Goal: Task Accomplishment & Management: Complete application form

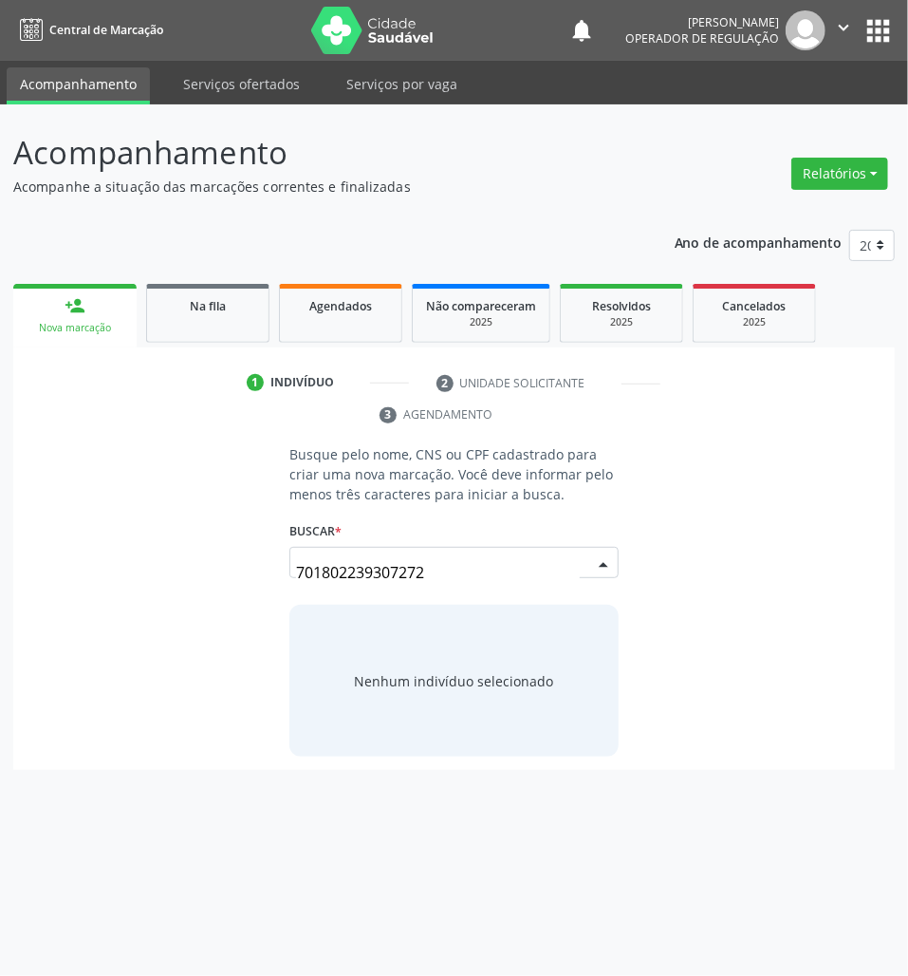
click at [425, 577] on input "701802239307272" at bounding box center [438, 572] width 284 height 38
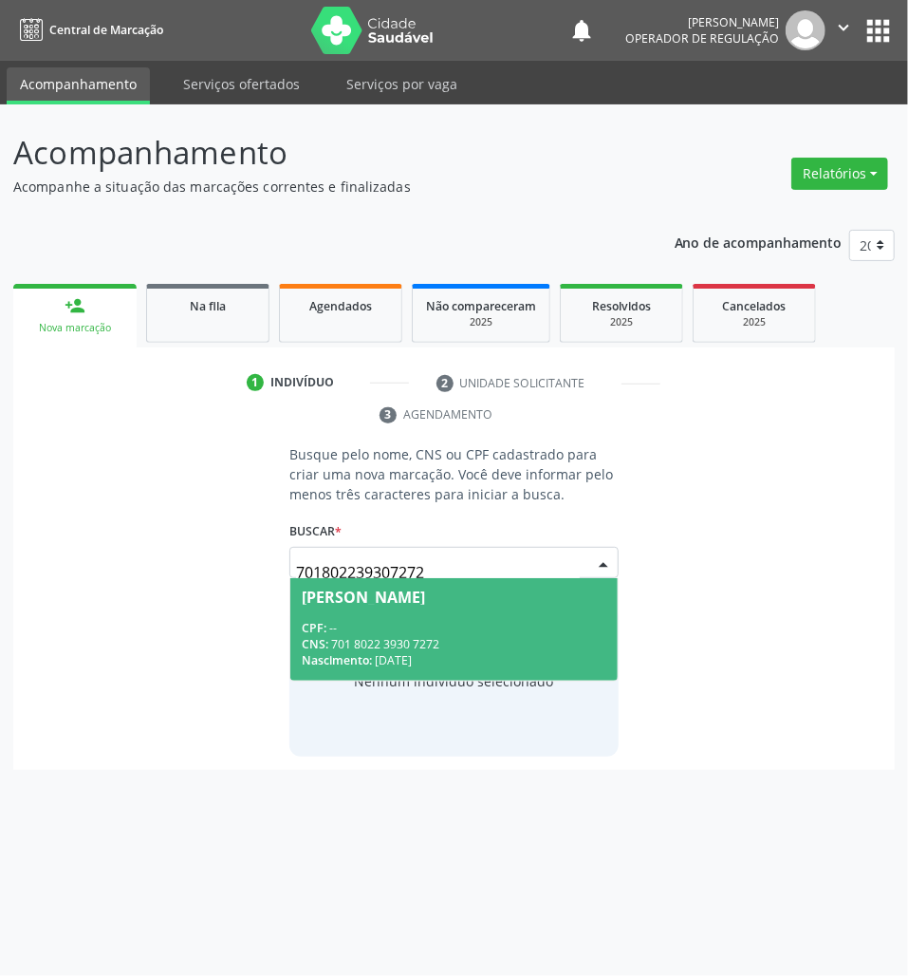
click at [427, 620] on div "CPF: --" at bounding box center [454, 628] width 305 height 16
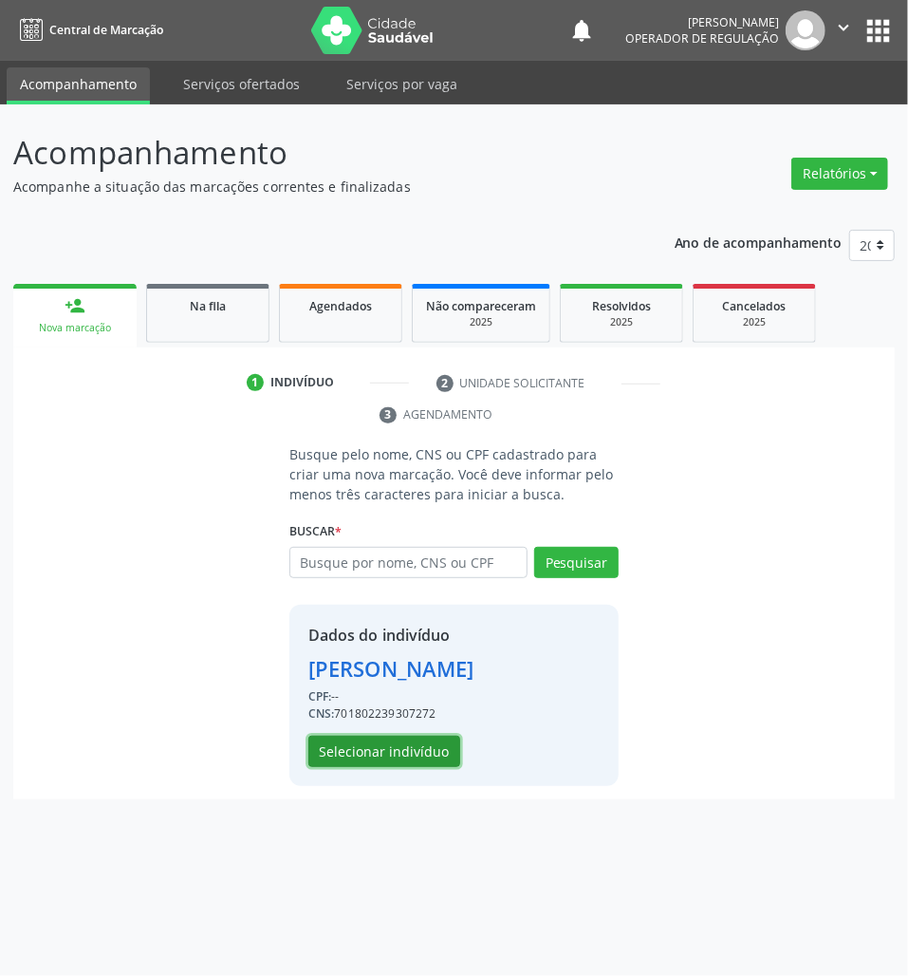
click at [406, 756] on button "Selecionar indivíduo" at bounding box center [384, 752] width 152 height 32
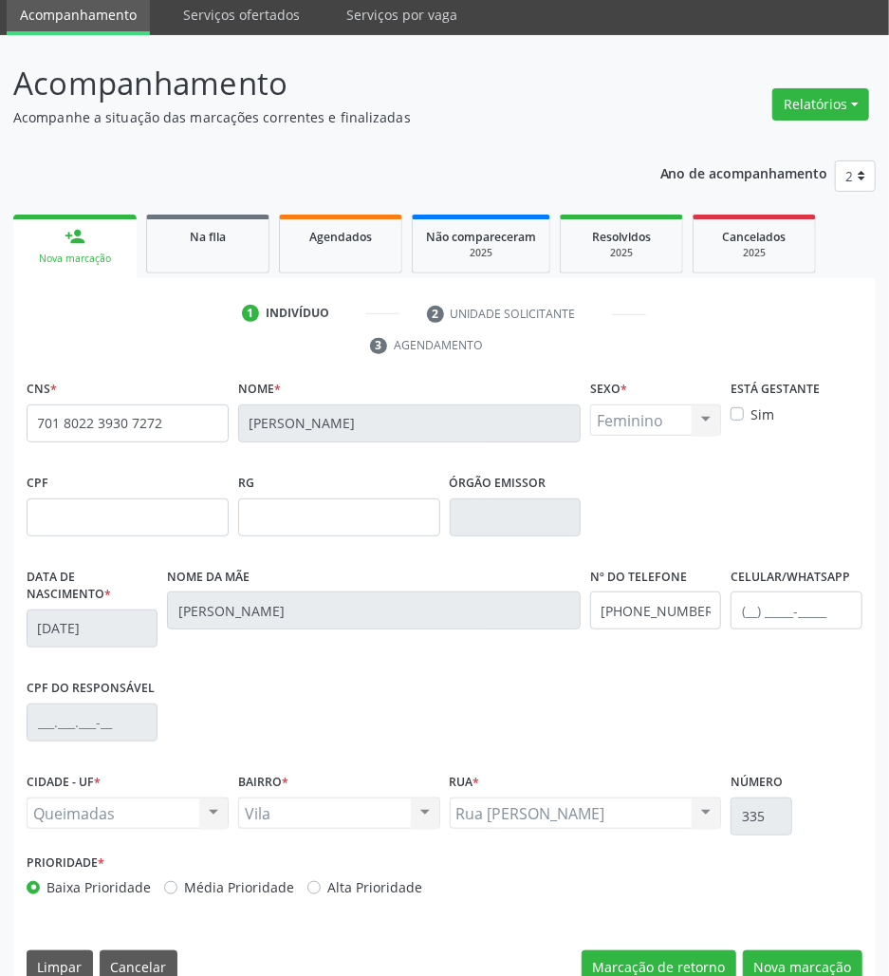
scroll to position [103, 0]
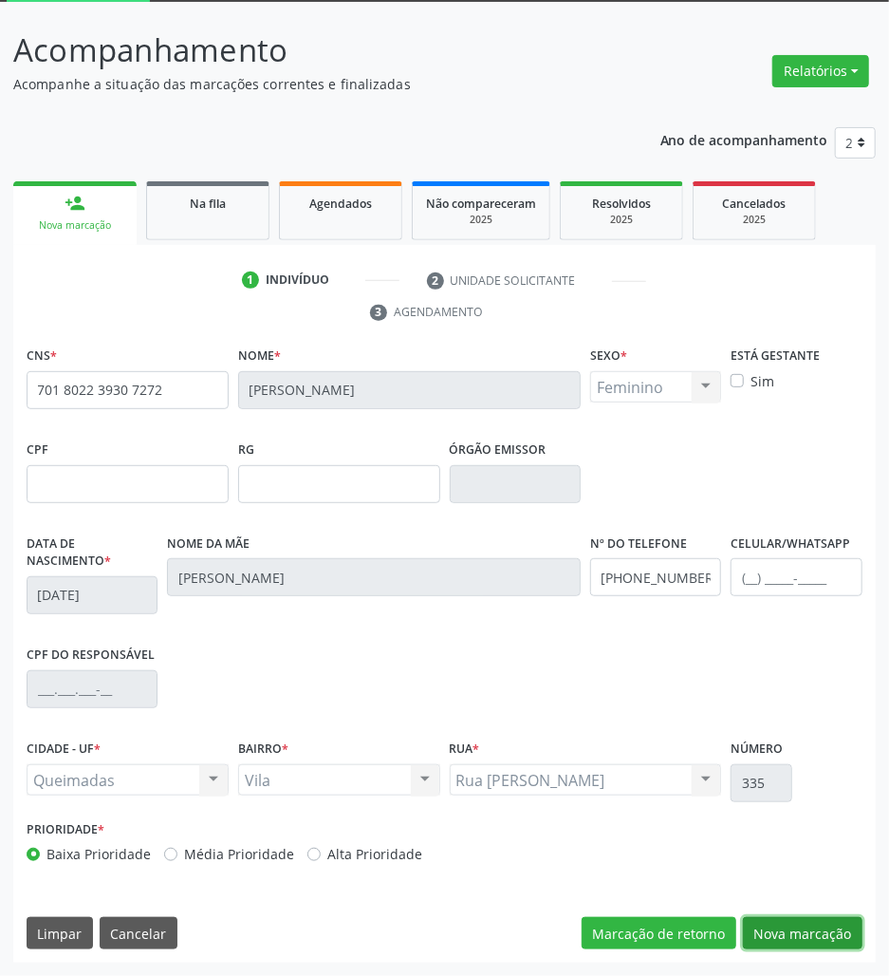
click at [798, 935] on button "Nova marcação" at bounding box center [803, 933] width 120 height 32
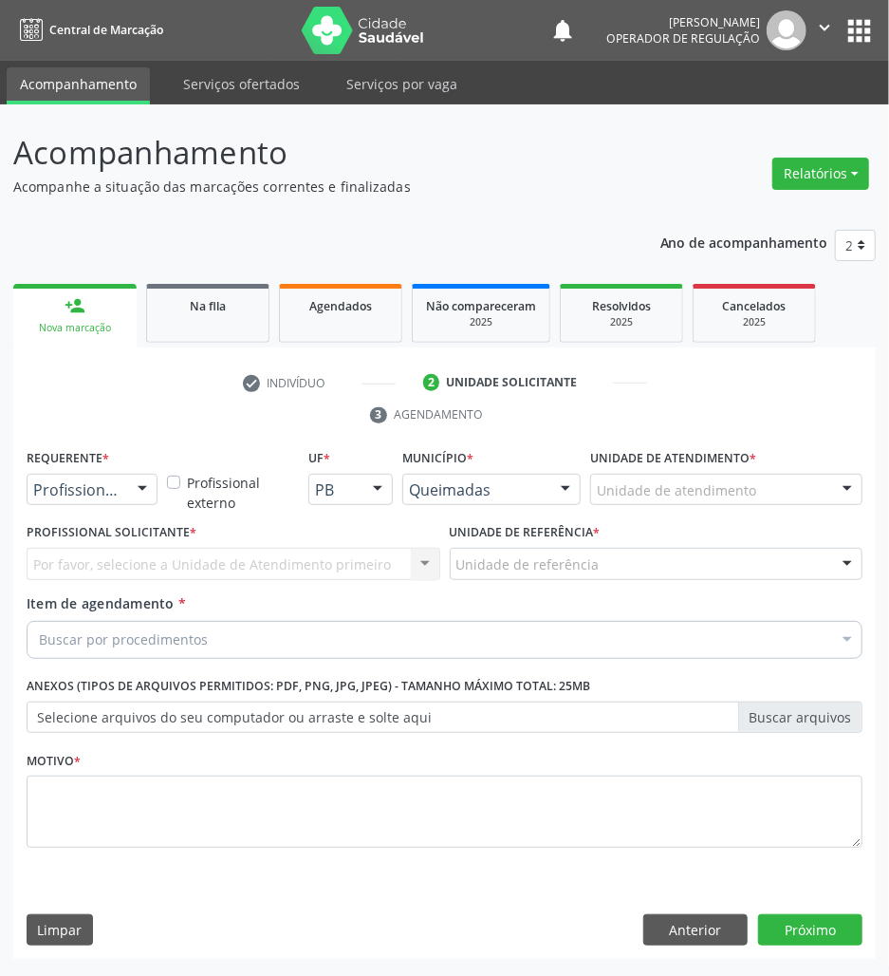
scroll to position [0, 0]
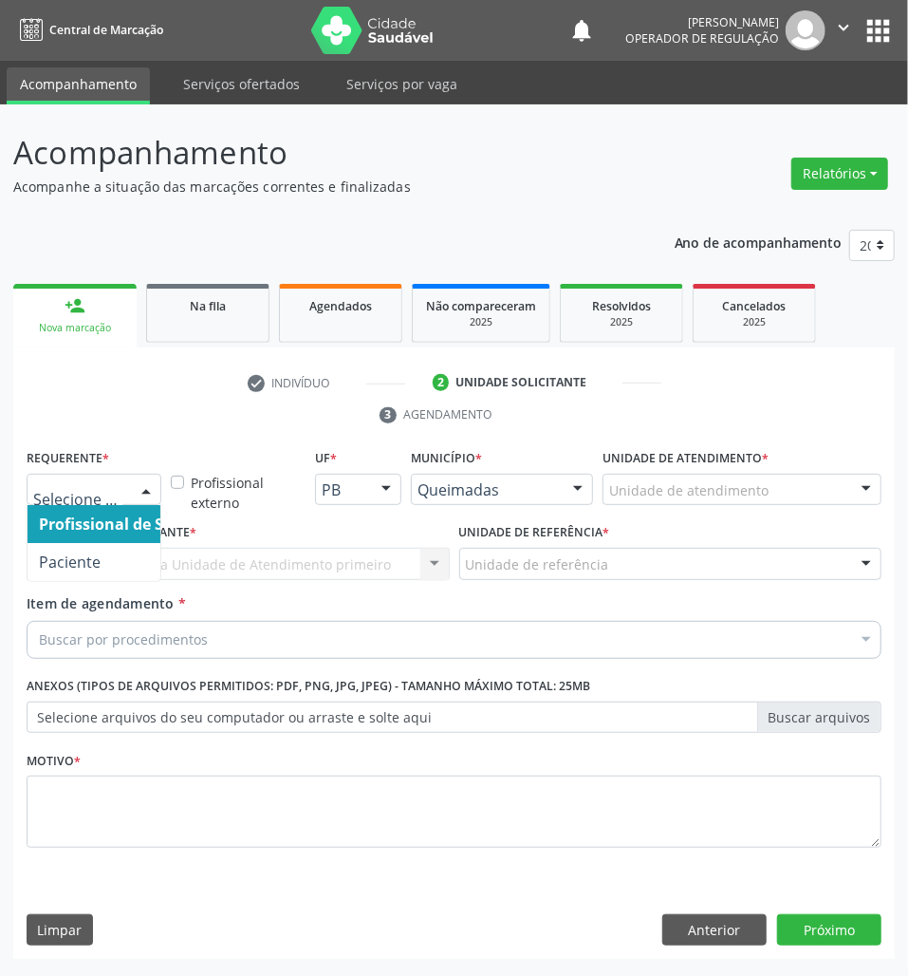
click at [72, 505] on div at bounding box center [94, 490] width 135 height 32
click at [84, 559] on span "Paciente" at bounding box center [70, 561] width 62 height 21
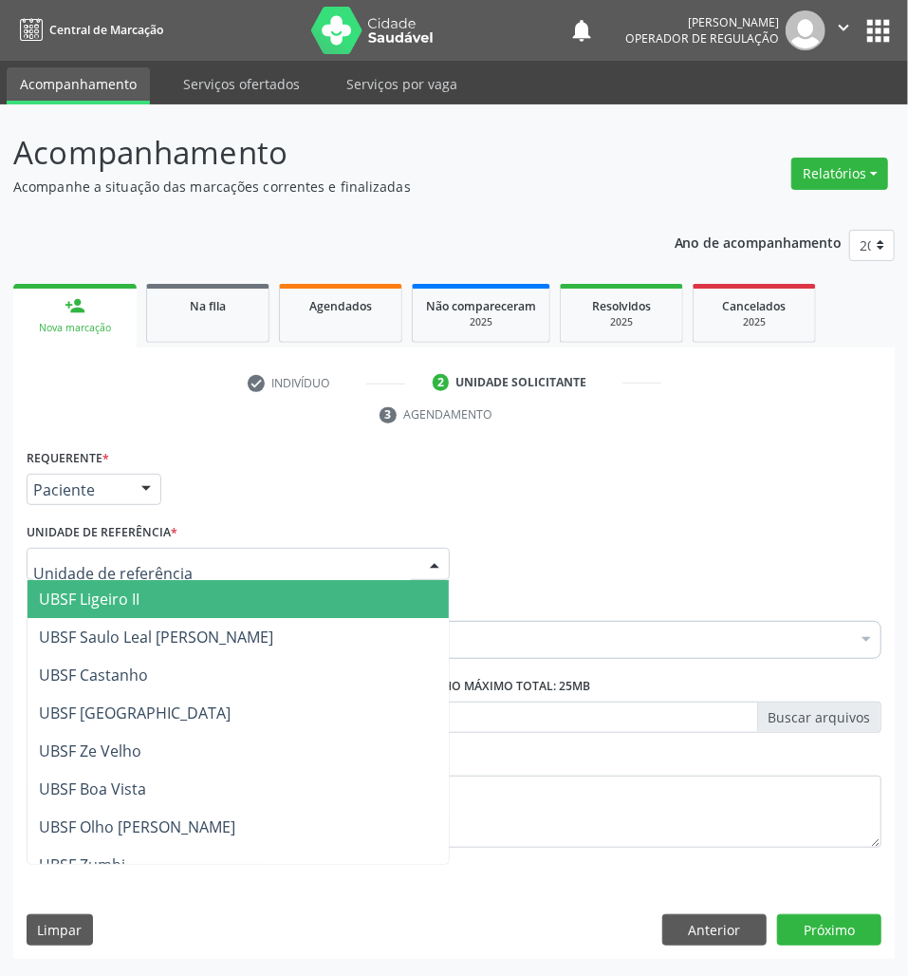
click at [93, 552] on div at bounding box center [238, 564] width 423 height 32
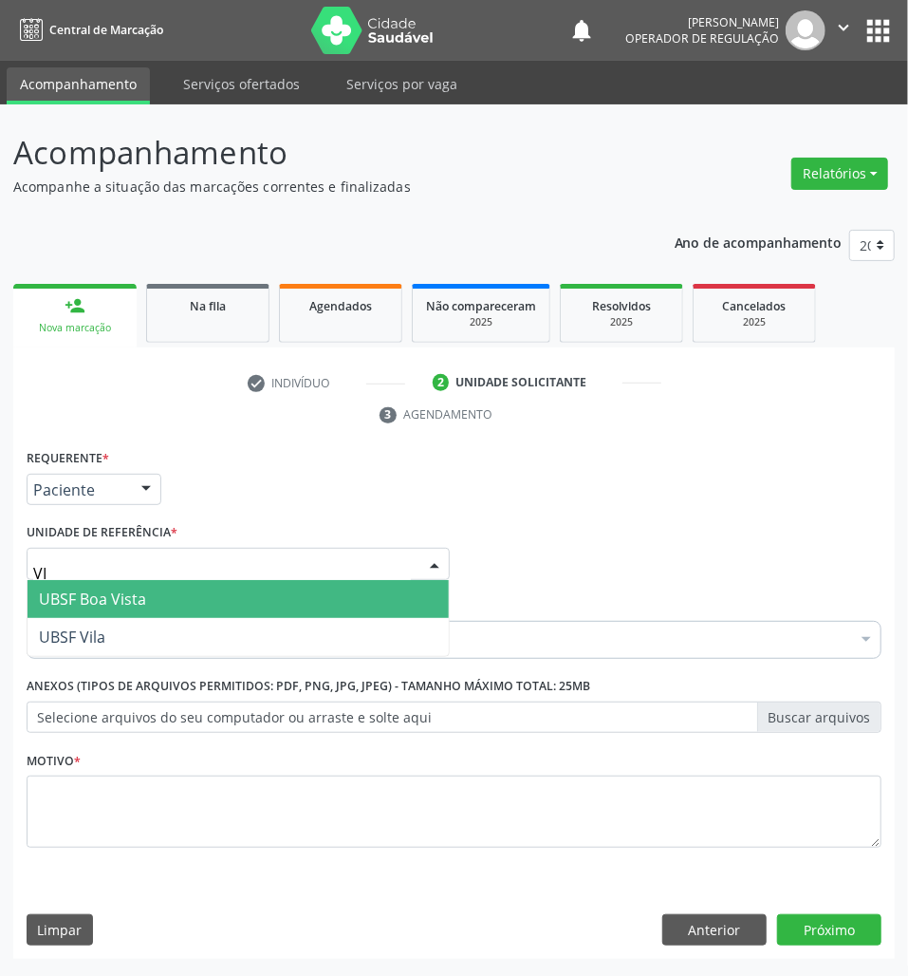
type input "VIL"
click at [93, 594] on span "UBSF Vila" at bounding box center [72, 598] width 66 height 21
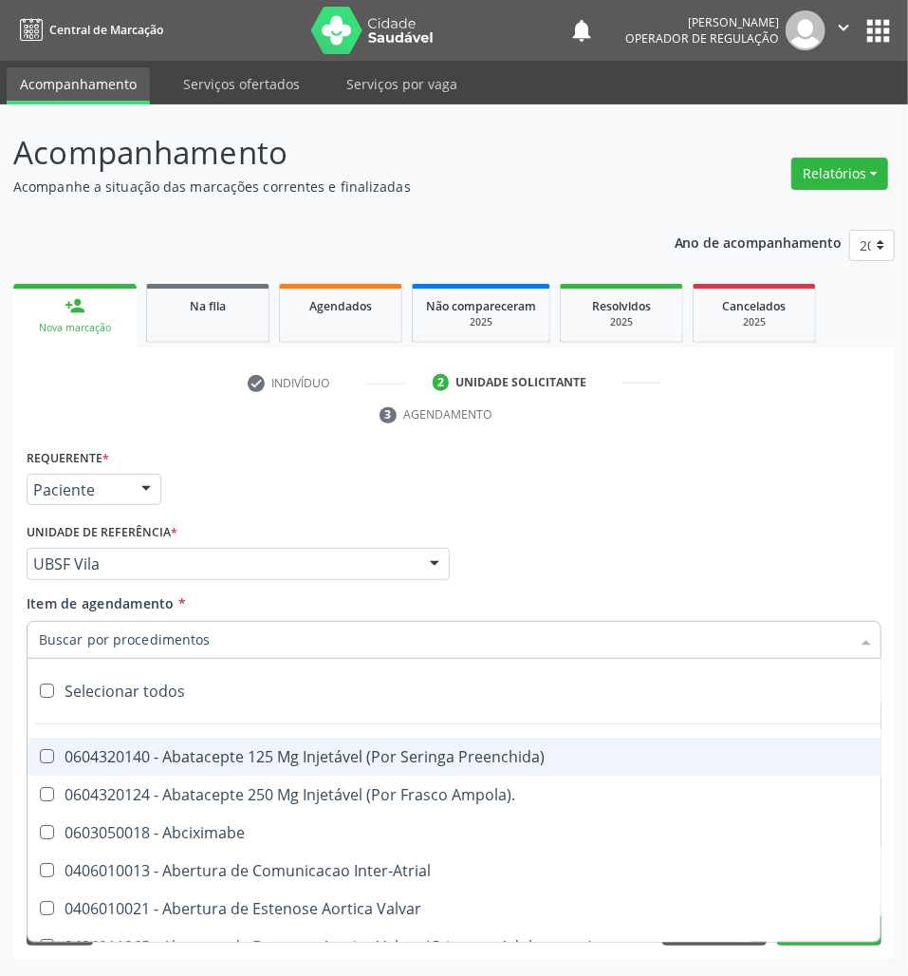
paste input "ABDOMEN SUPERIOR"
type input "ABDOMEN SUPERIOR"
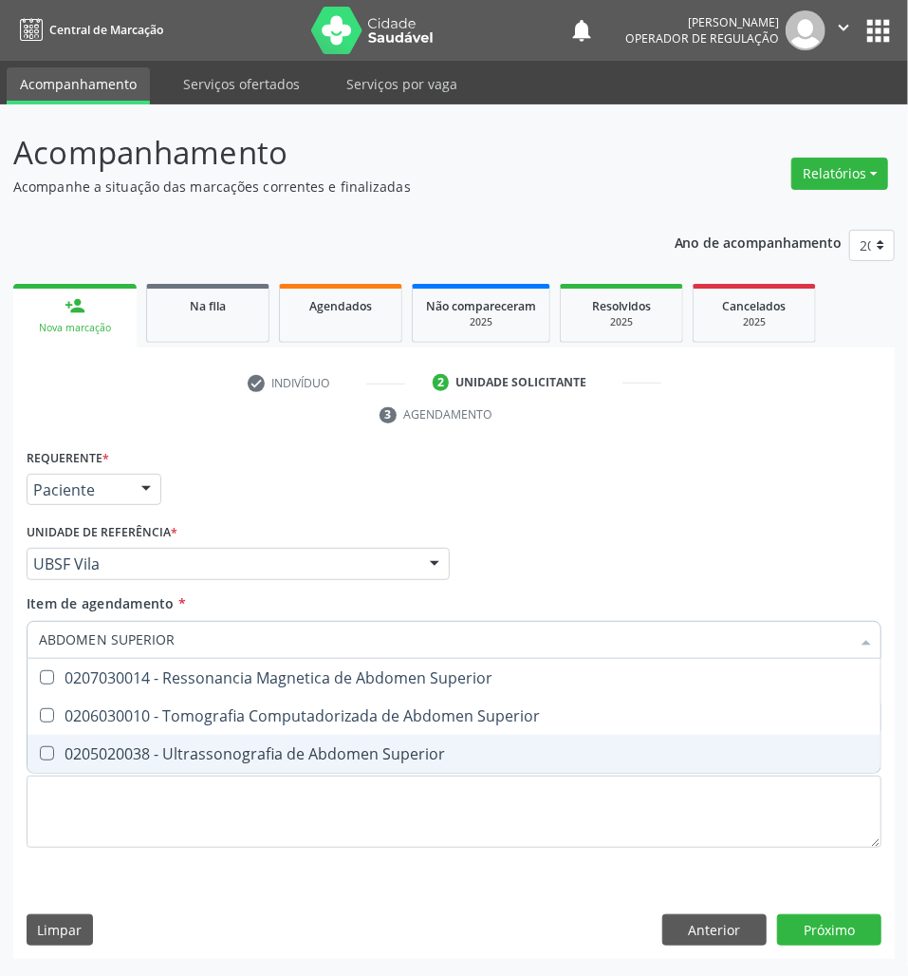
click at [201, 748] on div "0205020038 - Ultrassonografia de Abdomen Superior" at bounding box center [454, 753] width 830 height 15
checkbox Superior "true"
click at [700, 851] on div "Requerente * Paciente Profissional de Saúde Paciente Nenhum resultado encontrad…" at bounding box center [454, 659] width 855 height 430
checkbox Superior "true"
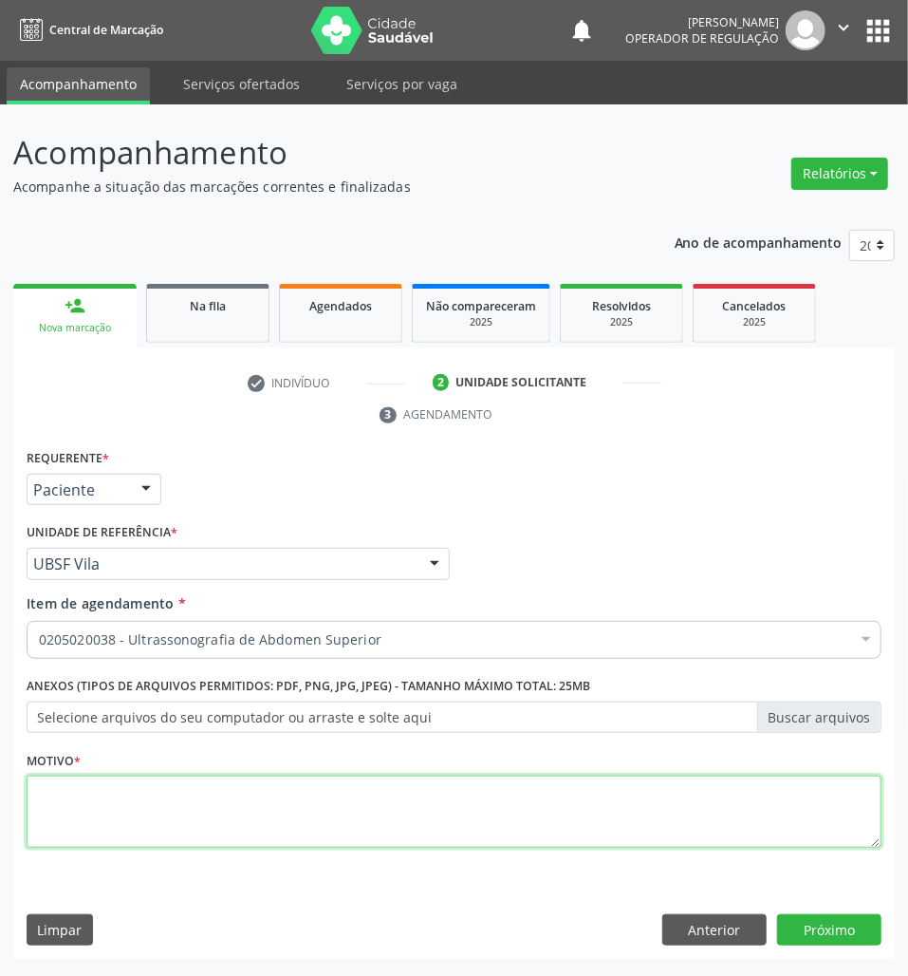
click at [655, 818] on textarea at bounding box center [454, 811] width 855 height 72
type textarea "AVALIAÇÃO"
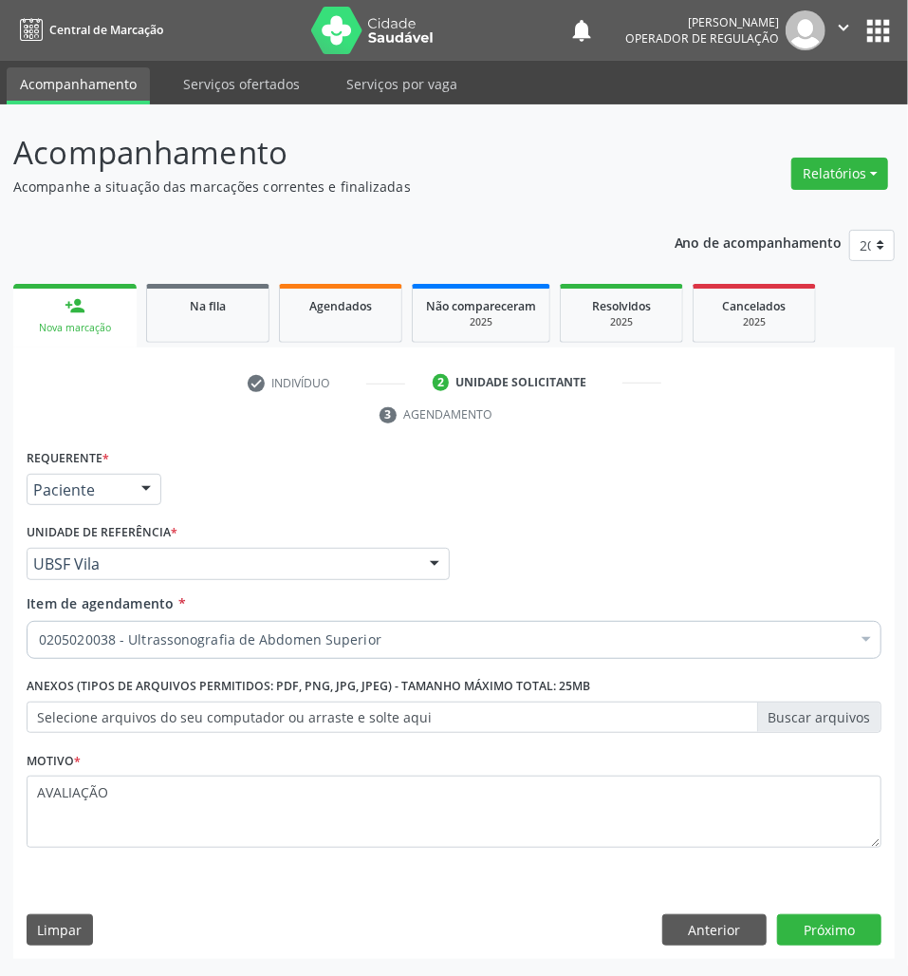
click at [810, 911] on div "Requerente * Paciente Profissional de Saúde Paciente Nenhum resultado encontrad…" at bounding box center [454, 701] width 882 height 515
click at [829, 943] on button "Próximo" at bounding box center [829, 930] width 104 height 32
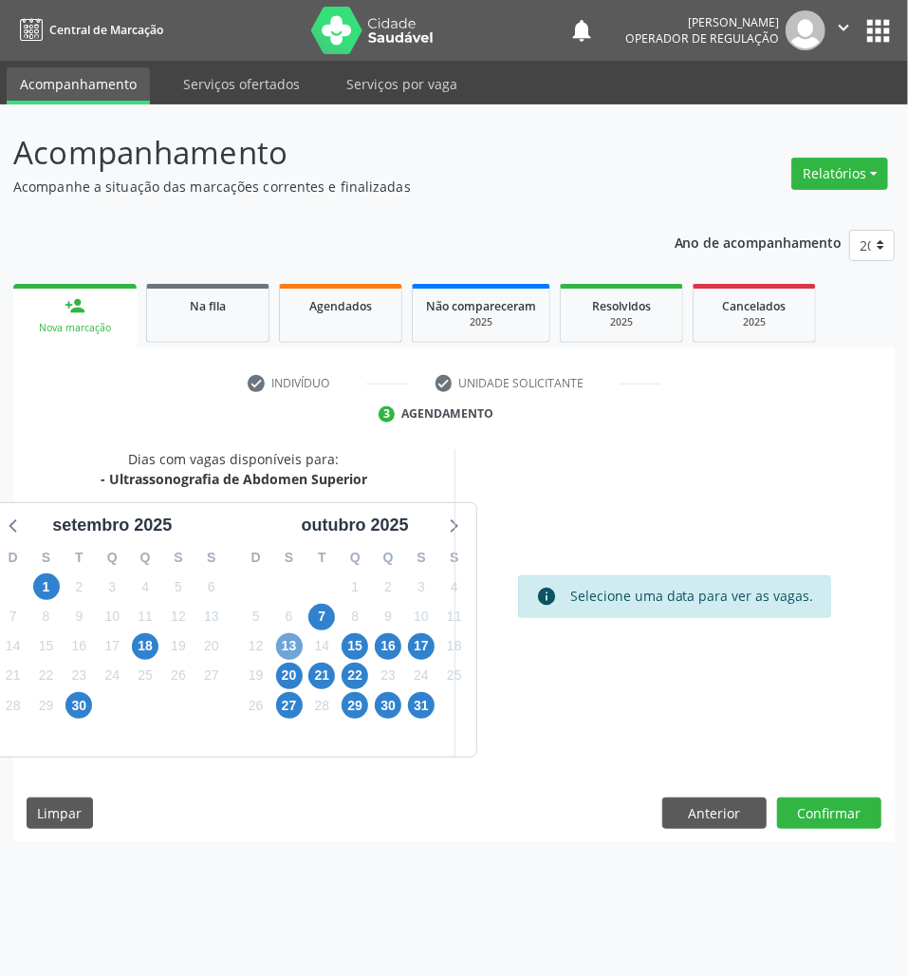
click at [287, 647] on span "13" at bounding box center [289, 646] width 27 height 27
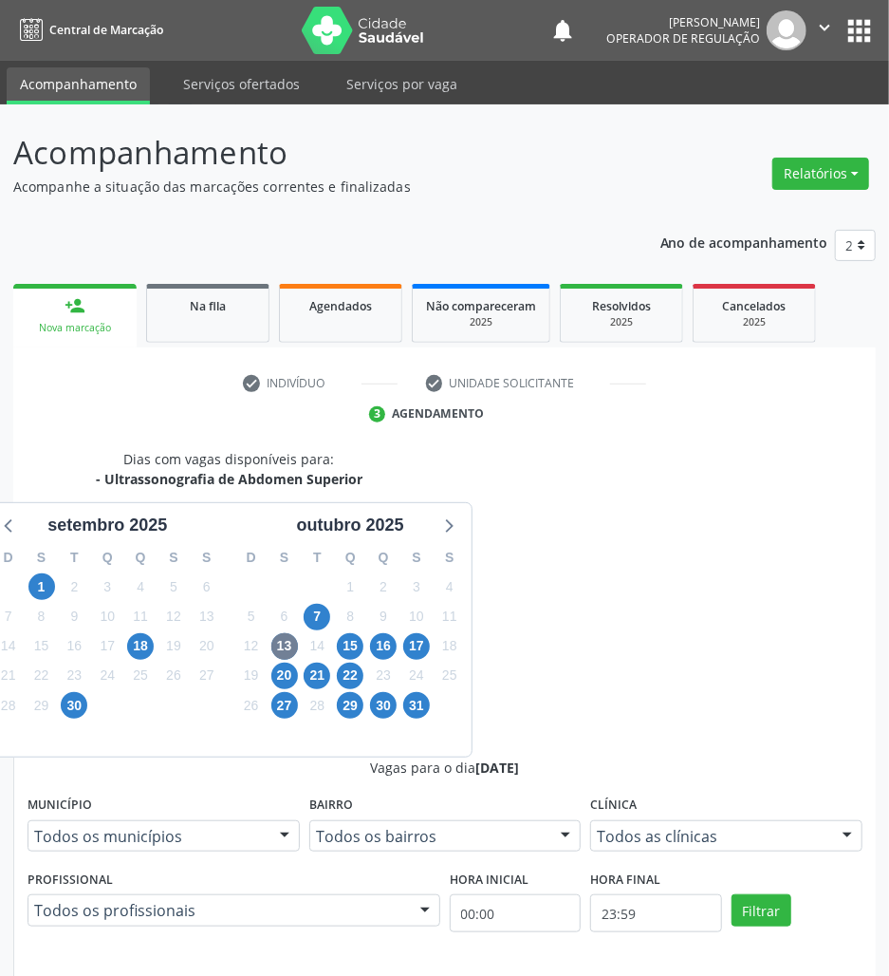
radio input "true"
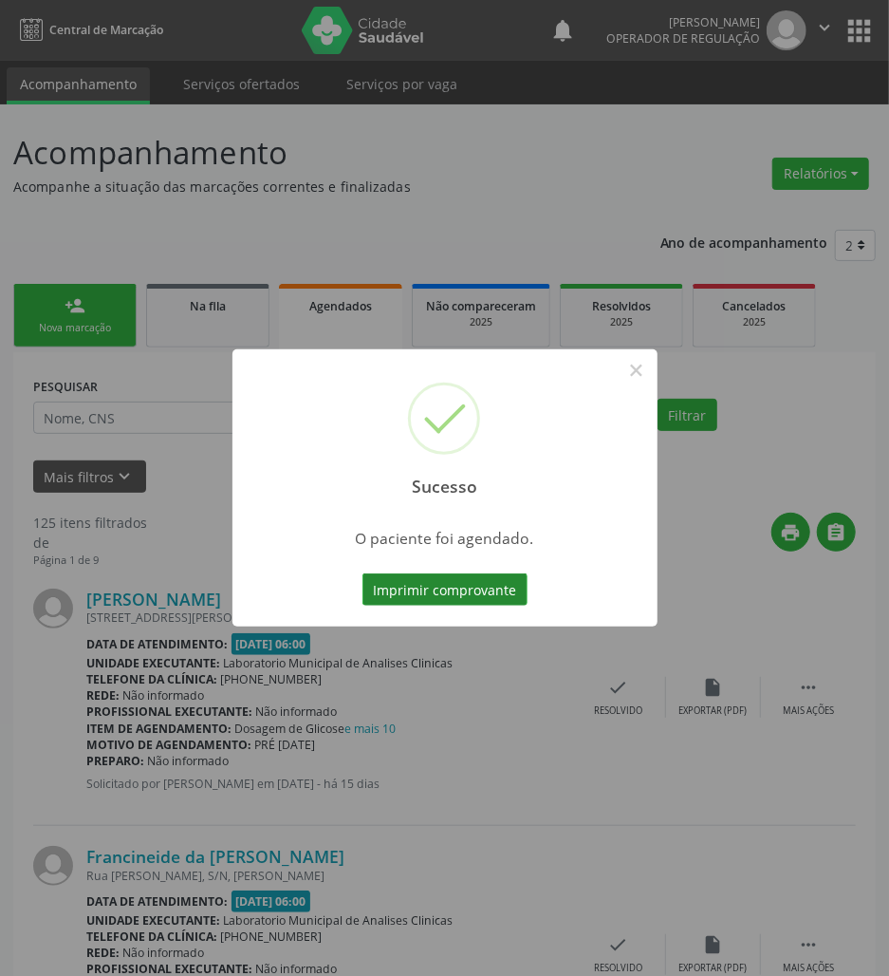
click at [425, 594] on button "Imprimir comprovante" at bounding box center [445, 589] width 165 height 32
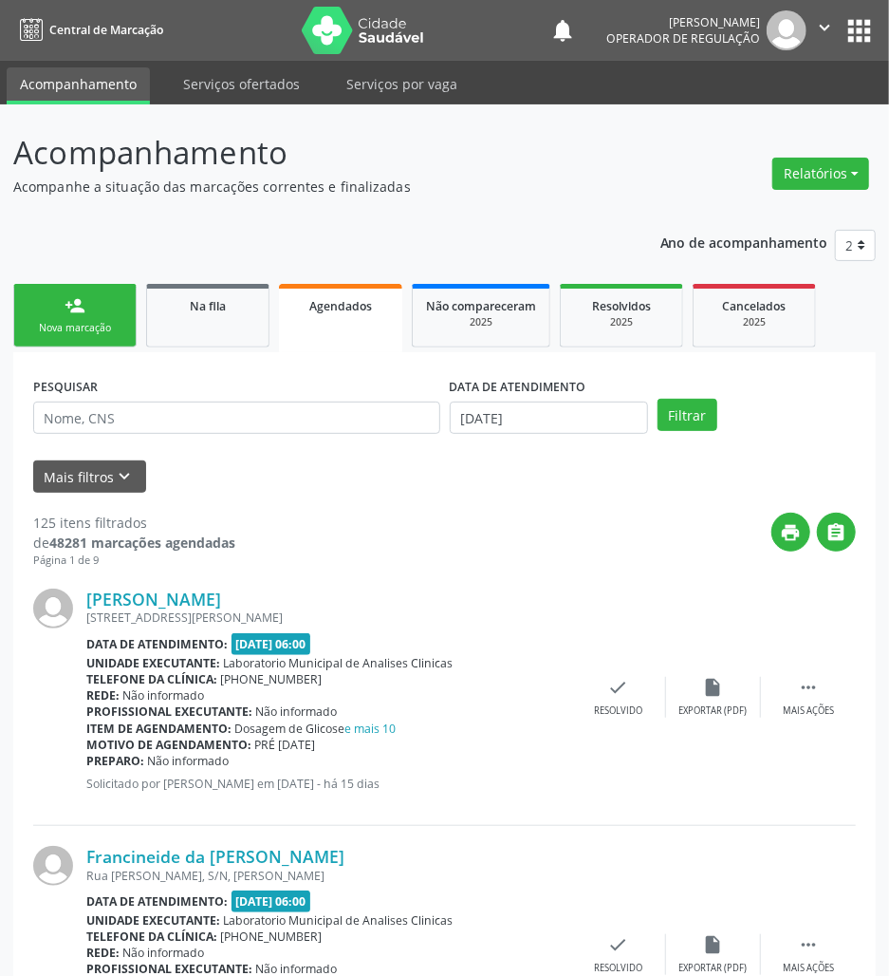
click at [97, 296] on link "person_add Nova marcação" at bounding box center [74, 316] width 123 height 64
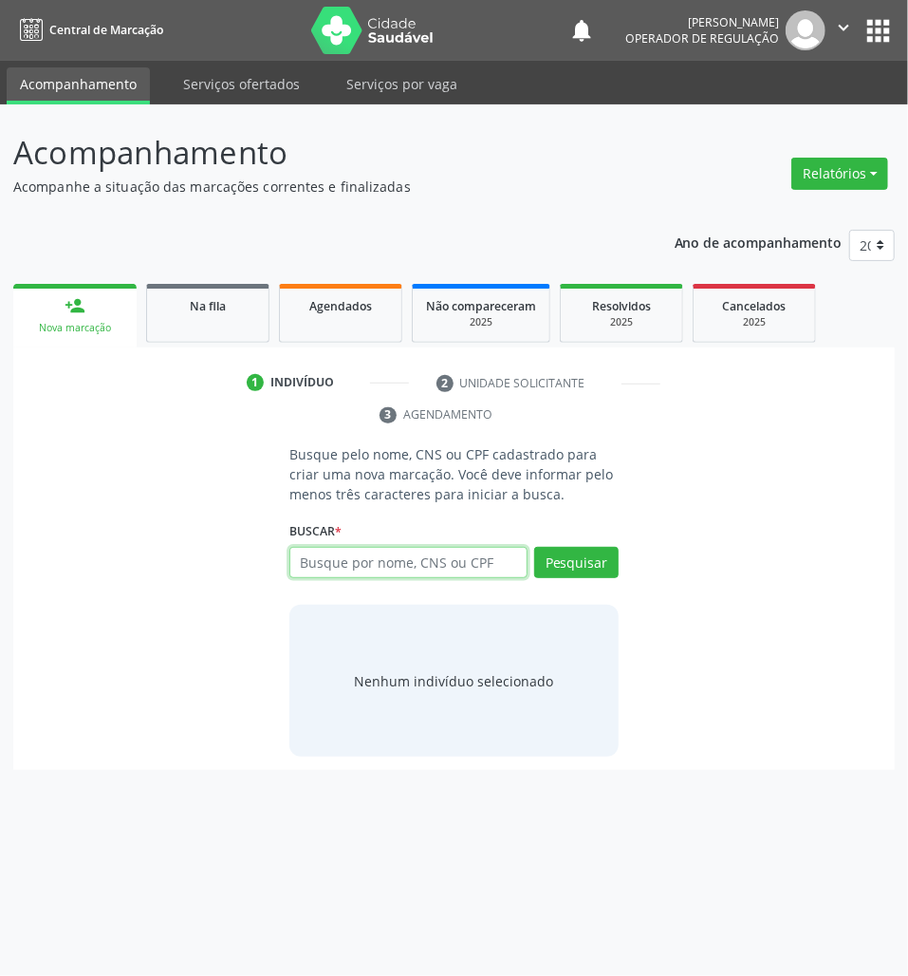
click at [512, 560] on input "text" at bounding box center [408, 563] width 238 height 32
type input "700406913995750"
drag, startPoint x: 530, startPoint y: 566, endPoint x: 533, endPoint y: 554, distance: 12.0
click at [296, 564] on input "700406913995750" at bounding box center [296, 572] width 0 height 38
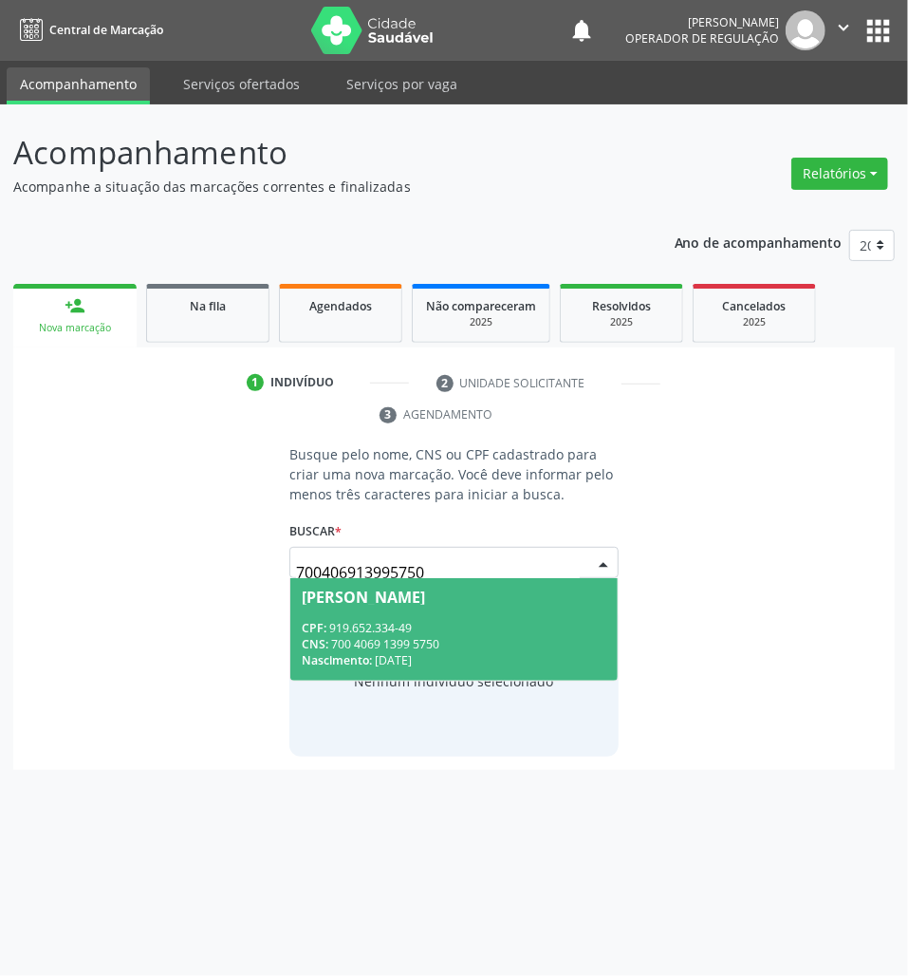
click at [484, 642] on div "CNS: 700 4069 1399 5750" at bounding box center [454, 644] width 305 height 16
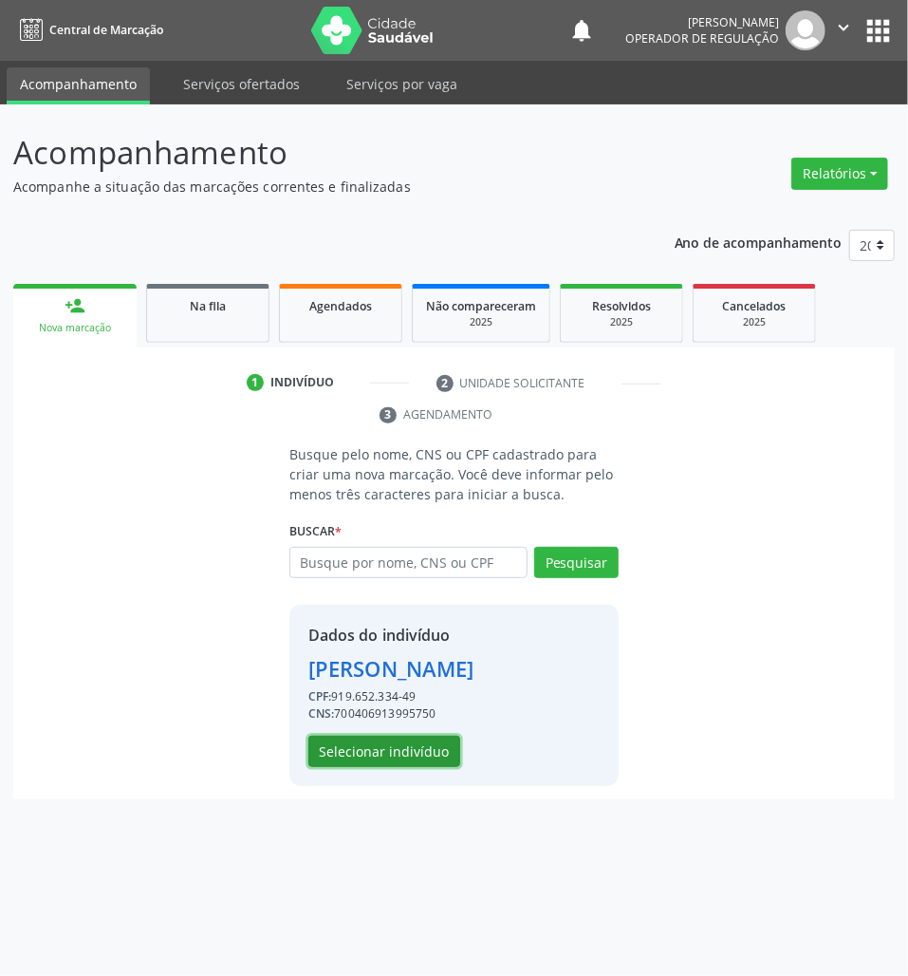
click at [364, 736] on button "Selecionar indivíduo" at bounding box center [384, 752] width 152 height 32
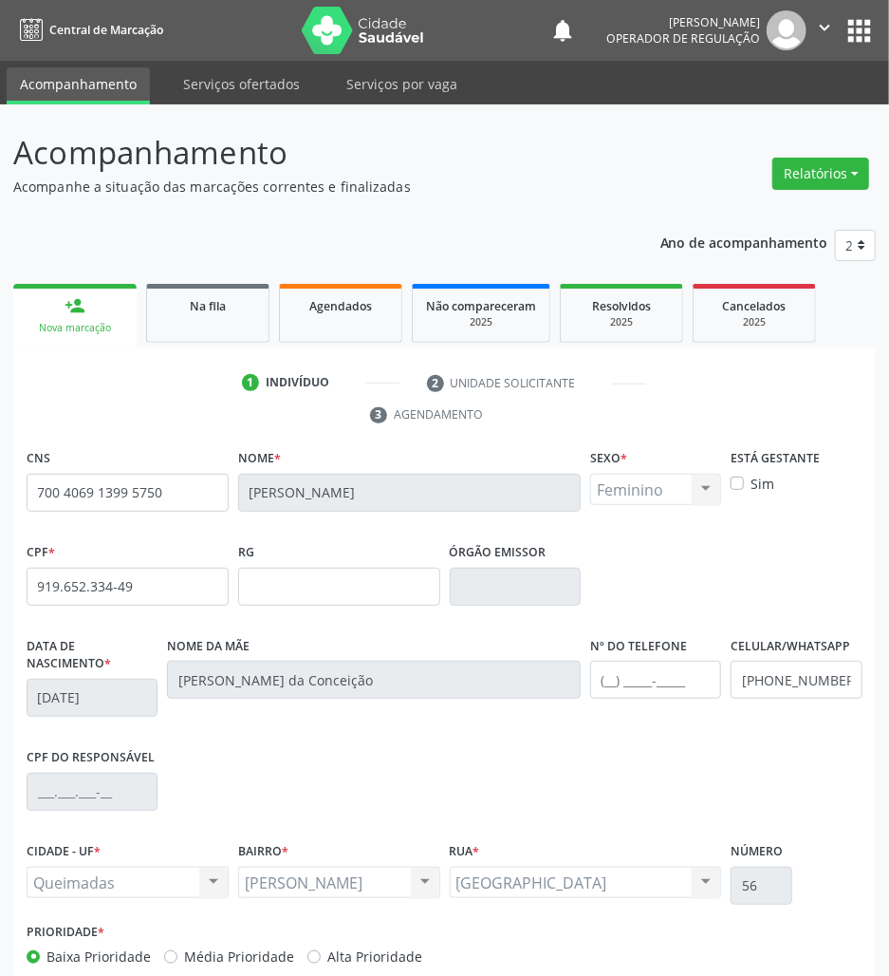
click at [421, 731] on div "Nome da mãe Regina Maria da Conceição" at bounding box center [373, 687] width 423 height 111
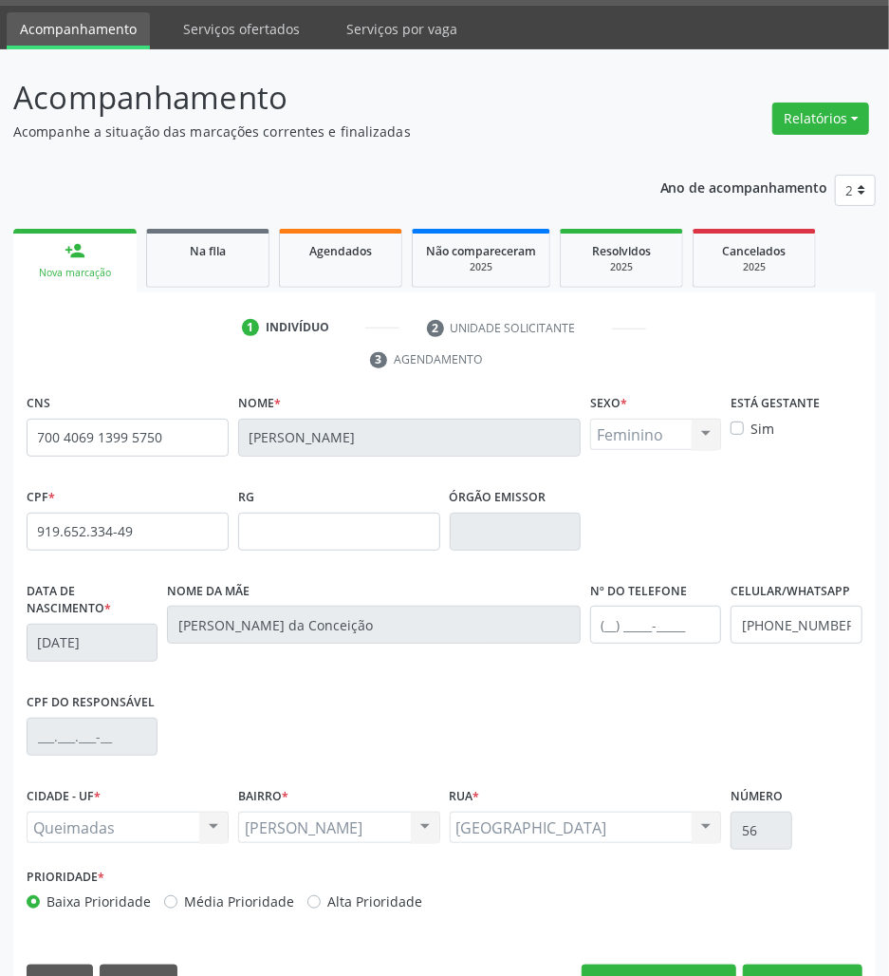
scroll to position [103, 0]
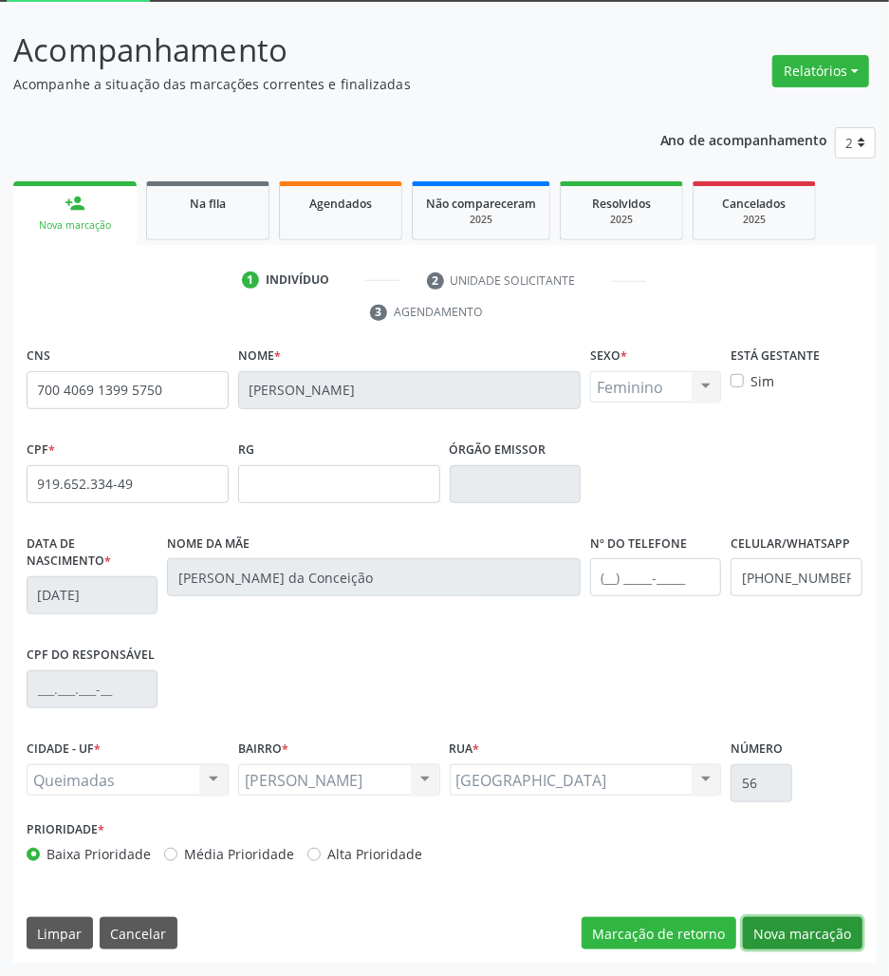
drag, startPoint x: 822, startPoint y: 946, endPoint x: 803, endPoint y: 938, distance: 20.8
click at [821, 947] on button "Nova marcação" at bounding box center [803, 933] width 120 height 32
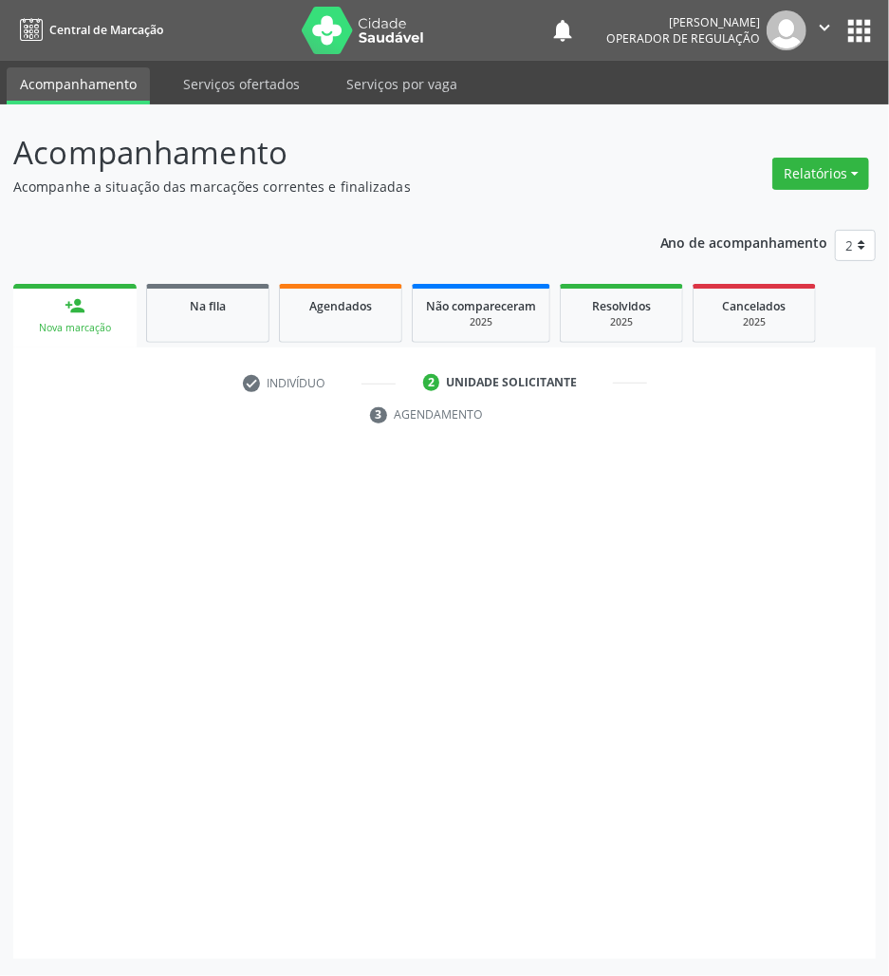
scroll to position [0, 0]
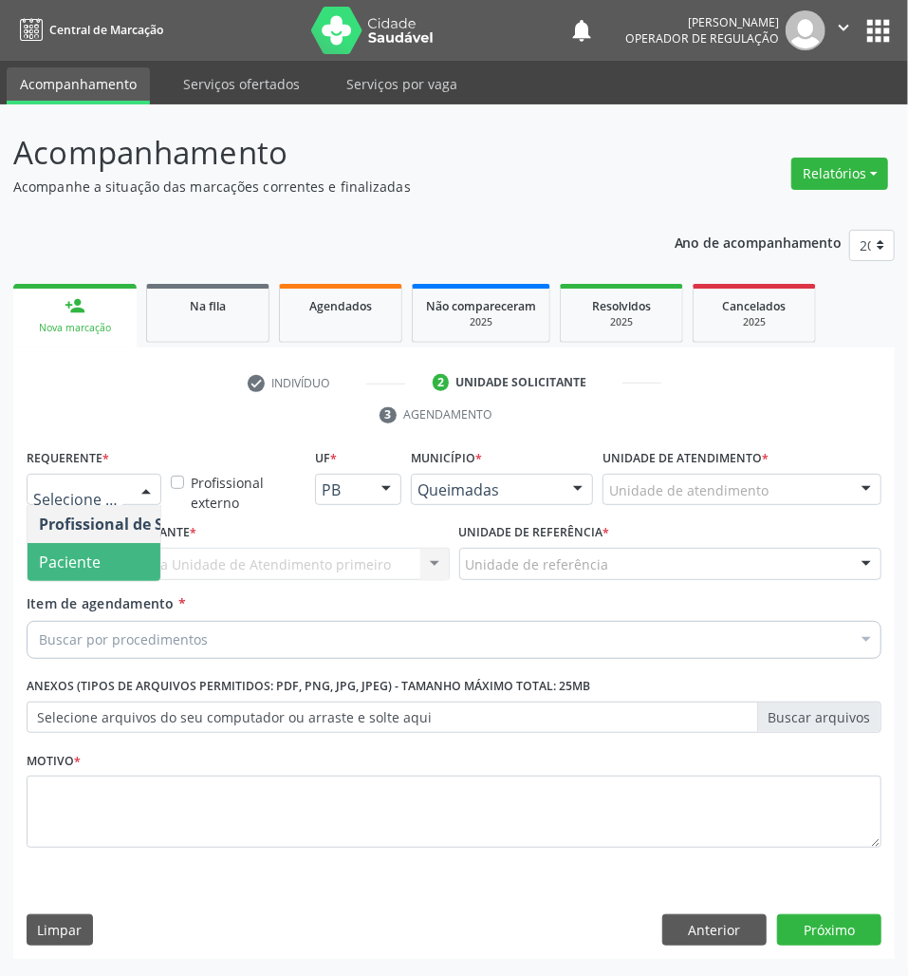
click at [96, 564] on span "Paciente" at bounding box center [70, 561] width 62 height 21
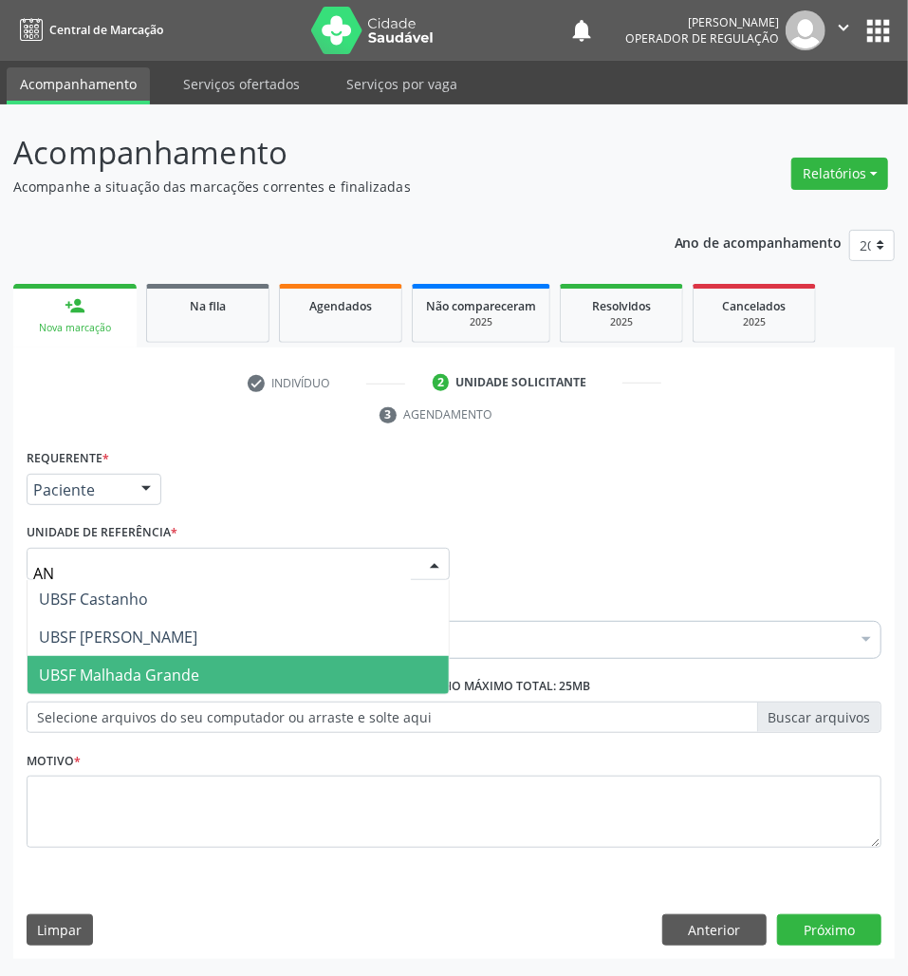
click at [107, 657] on span "UBSF Malhada Grande" at bounding box center [238, 675] width 421 height 38
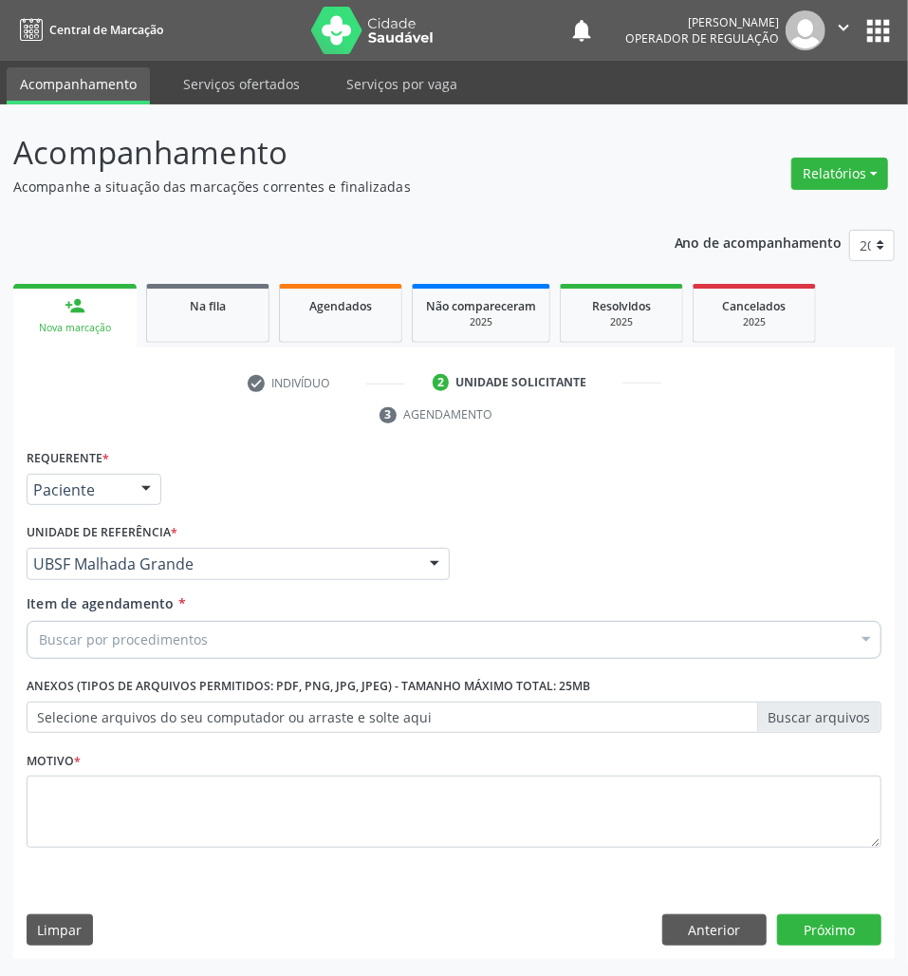
click at [126, 578] on div "UBSF Malhada Grande" at bounding box center [238, 564] width 423 height 32
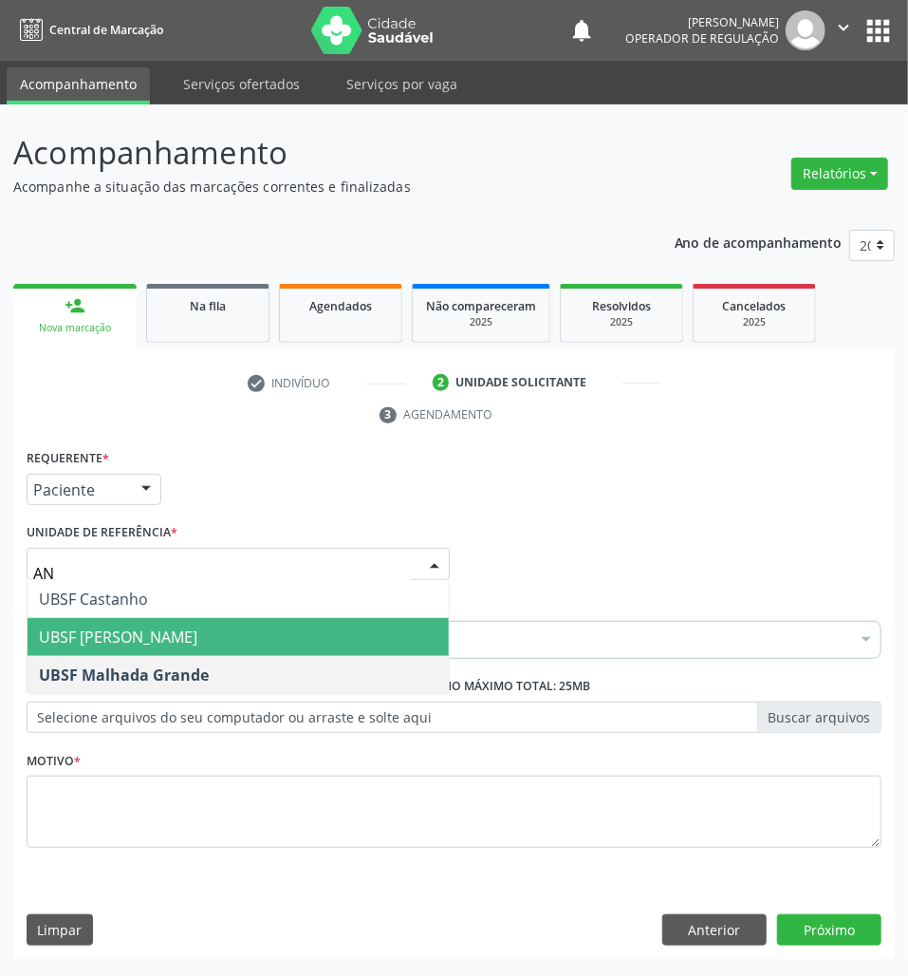
type input "ANI"
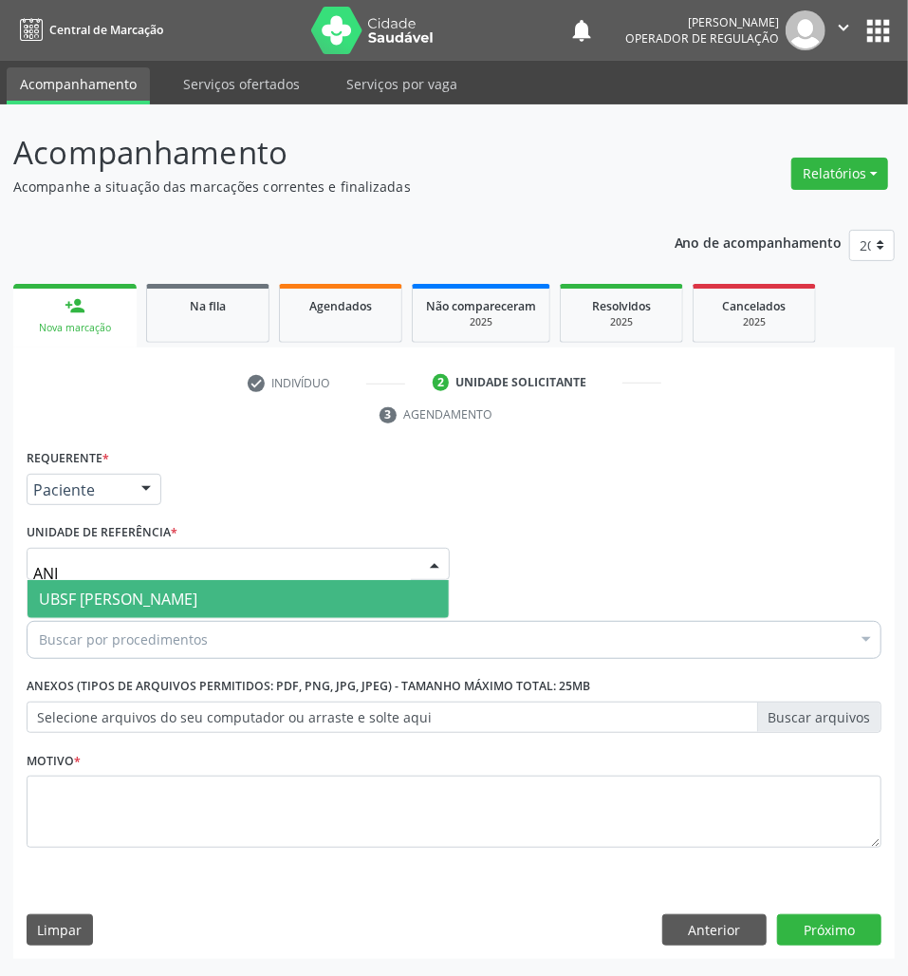
click at [134, 597] on span "UBSF [PERSON_NAME]" at bounding box center [118, 598] width 158 height 21
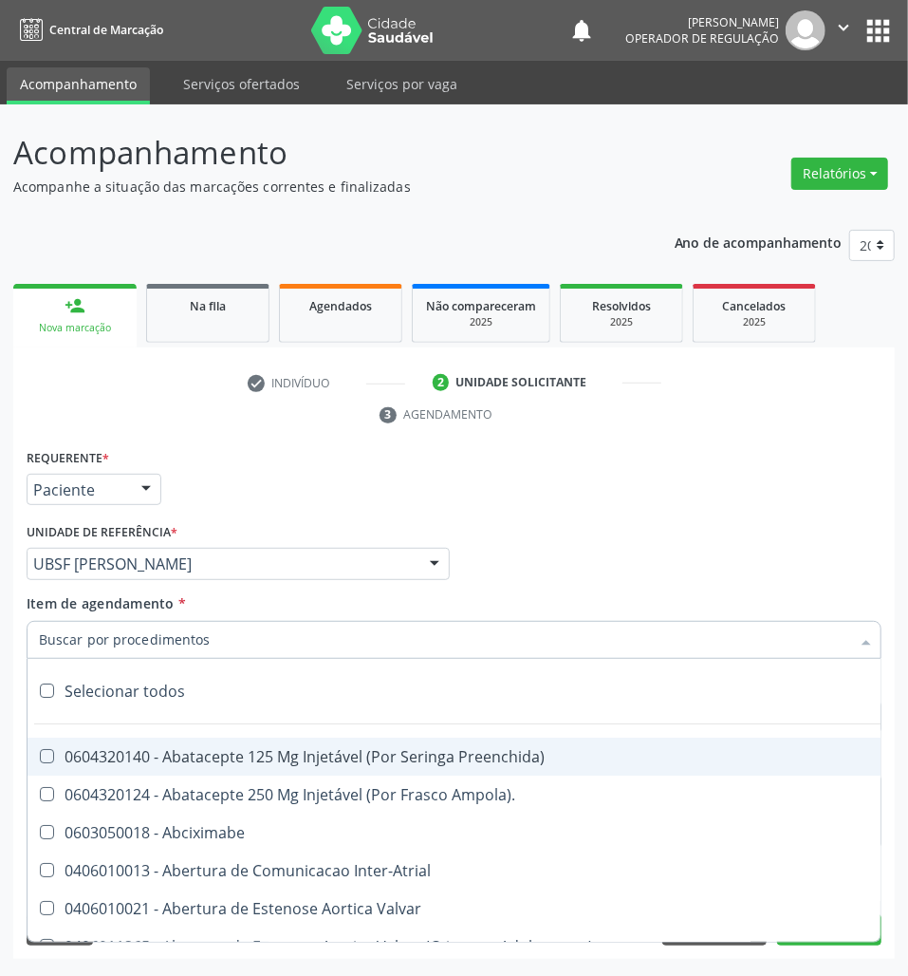
paste input "ABDOMEN TOTAL"
type input "ABDOMEN TOTAL"
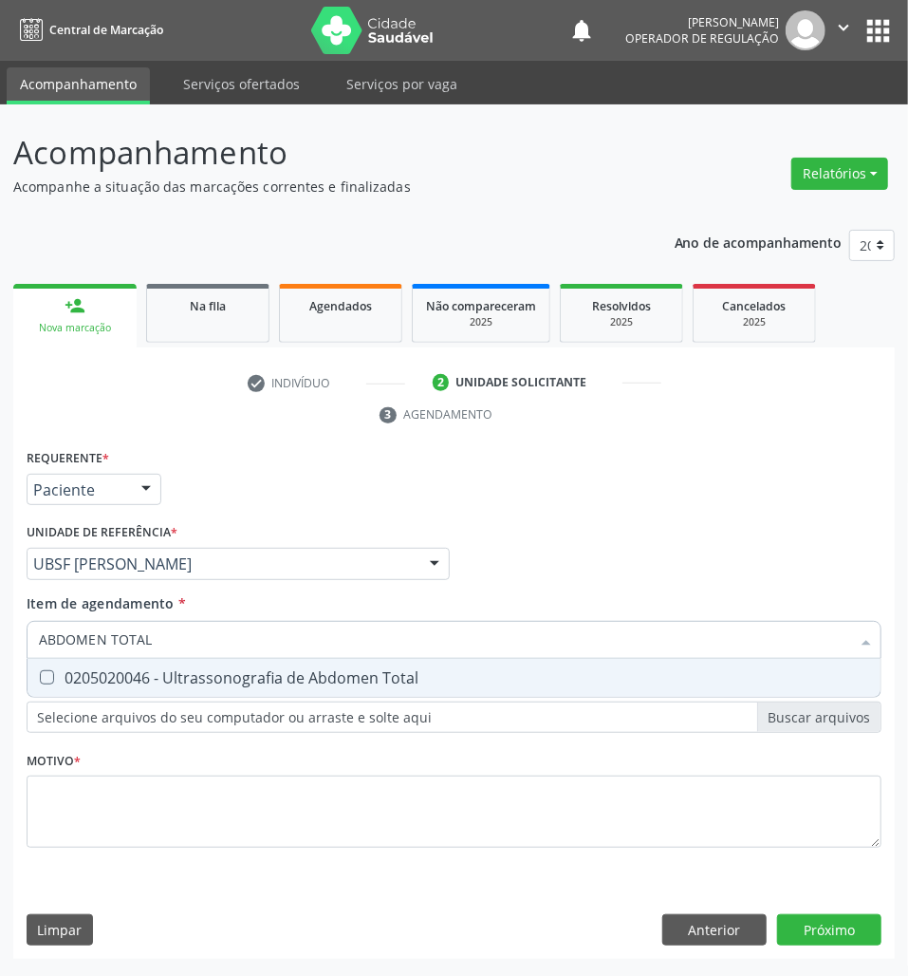
drag, startPoint x: 139, startPoint y: 673, endPoint x: 133, endPoint y: 698, distance: 26.2
click at [140, 673] on div "0205020046 - Ultrassonografia de Abdomen Total" at bounding box center [454, 677] width 830 height 15
checkbox Total "true"
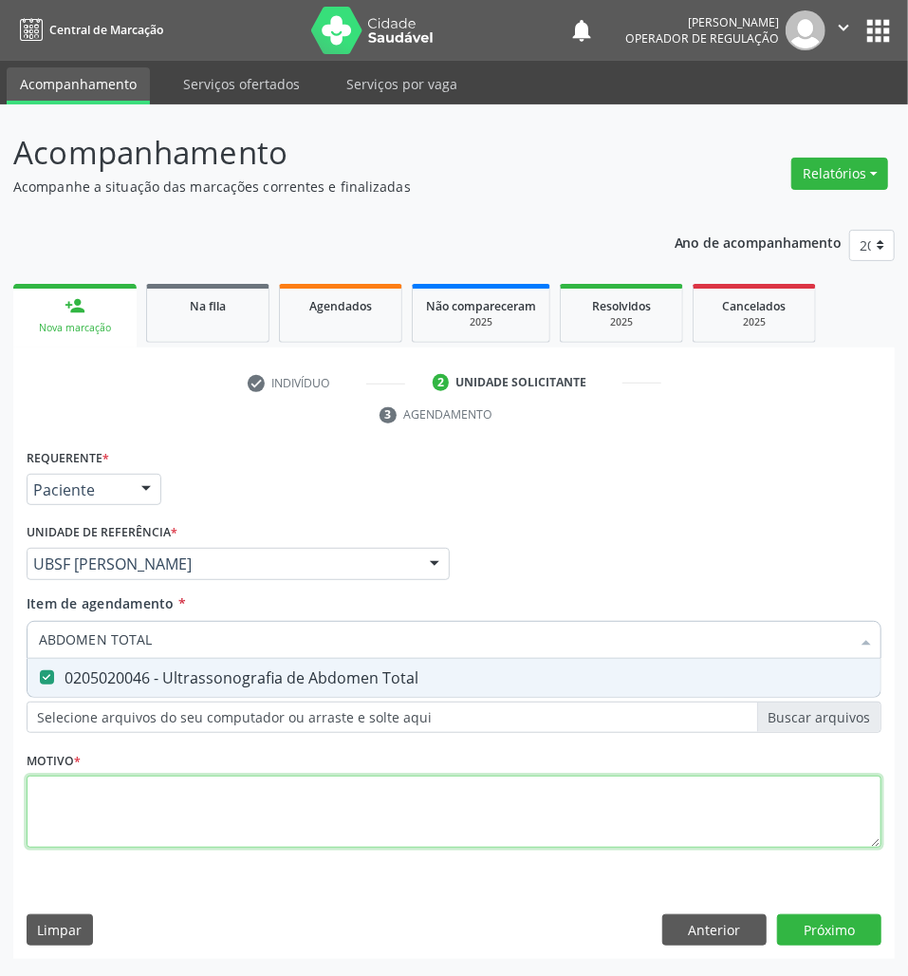
click at [127, 828] on div "Requerente * Paciente Profissional de Saúde Paciente Nenhum resultado encontrad…" at bounding box center [454, 659] width 855 height 430
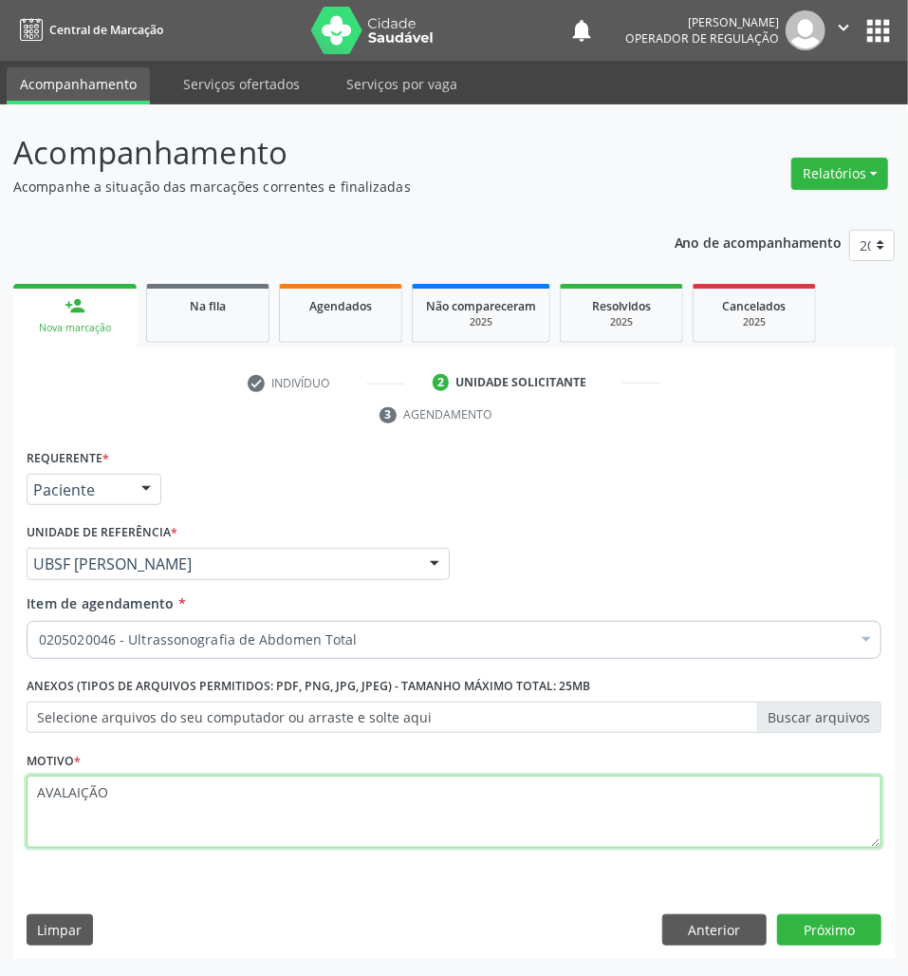
click at [69, 798] on textarea "AVALAIÇÃO" at bounding box center [454, 811] width 855 height 72
type textarea "AVALIAÇÃO"
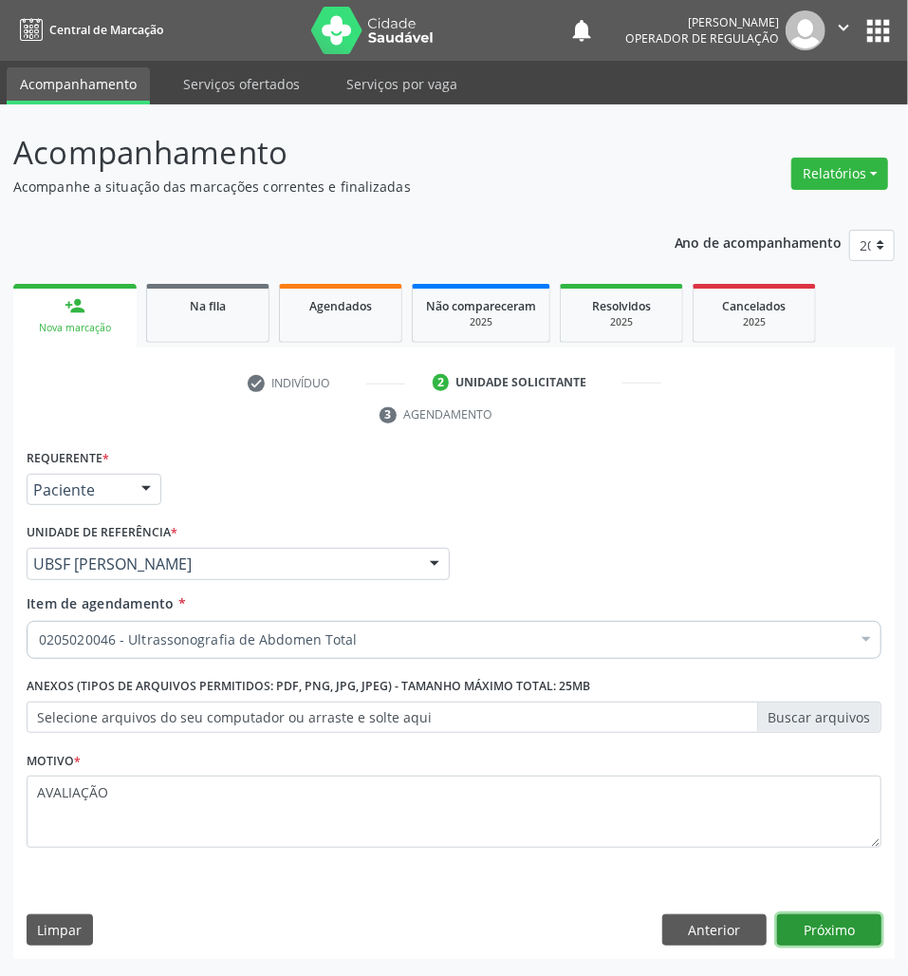
drag, startPoint x: 844, startPoint y: 936, endPoint x: 836, endPoint y: 928, distance: 10.7
click at [843, 930] on button "Próximo" at bounding box center [829, 930] width 104 height 32
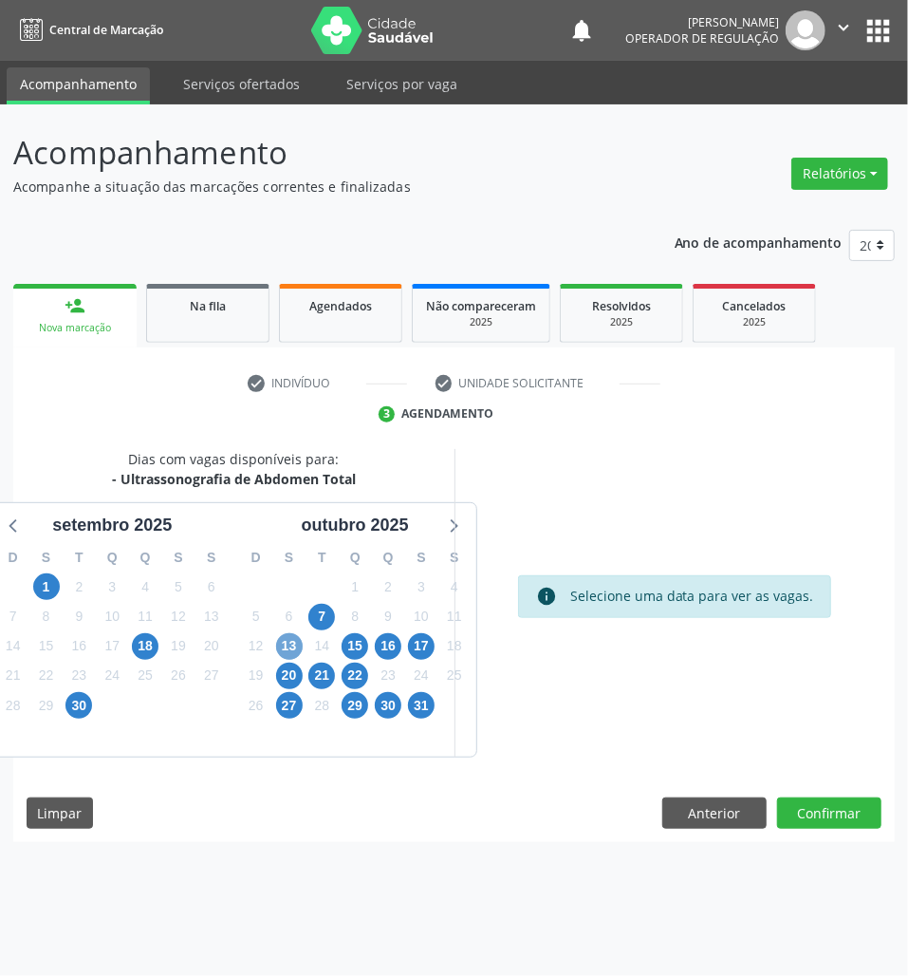
click at [296, 642] on span "13" at bounding box center [289, 646] width 27 height 27
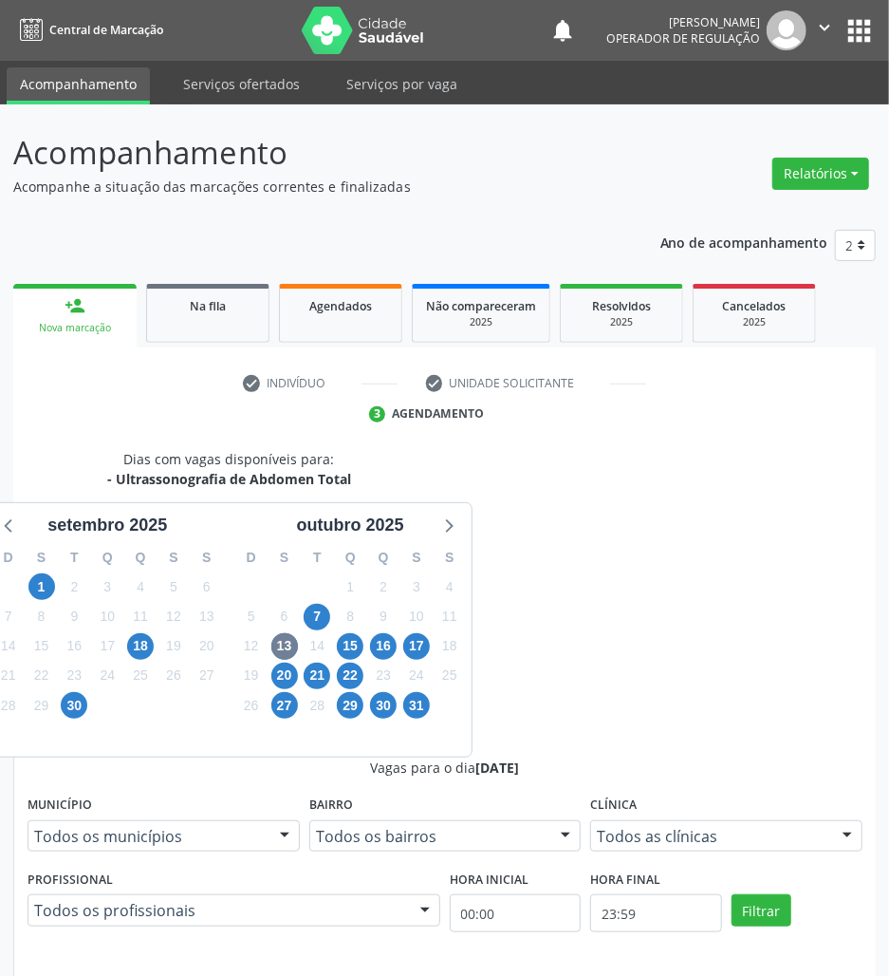
radio input "true"
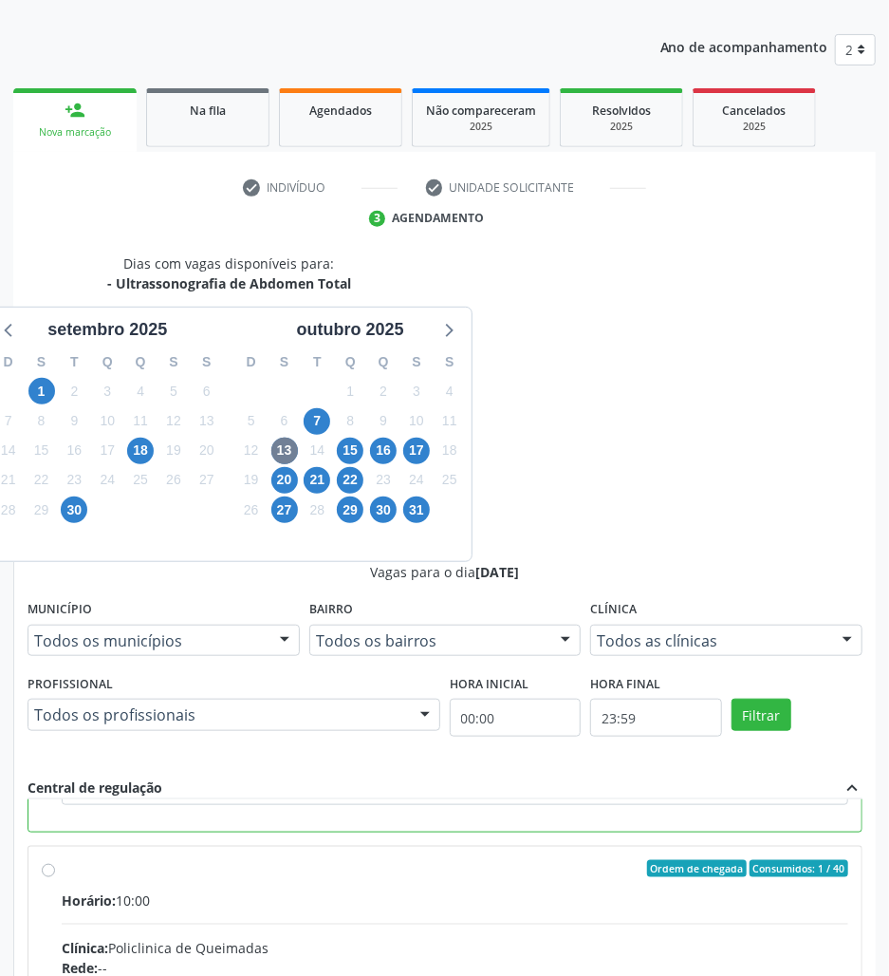
scroll to position [199, 0]
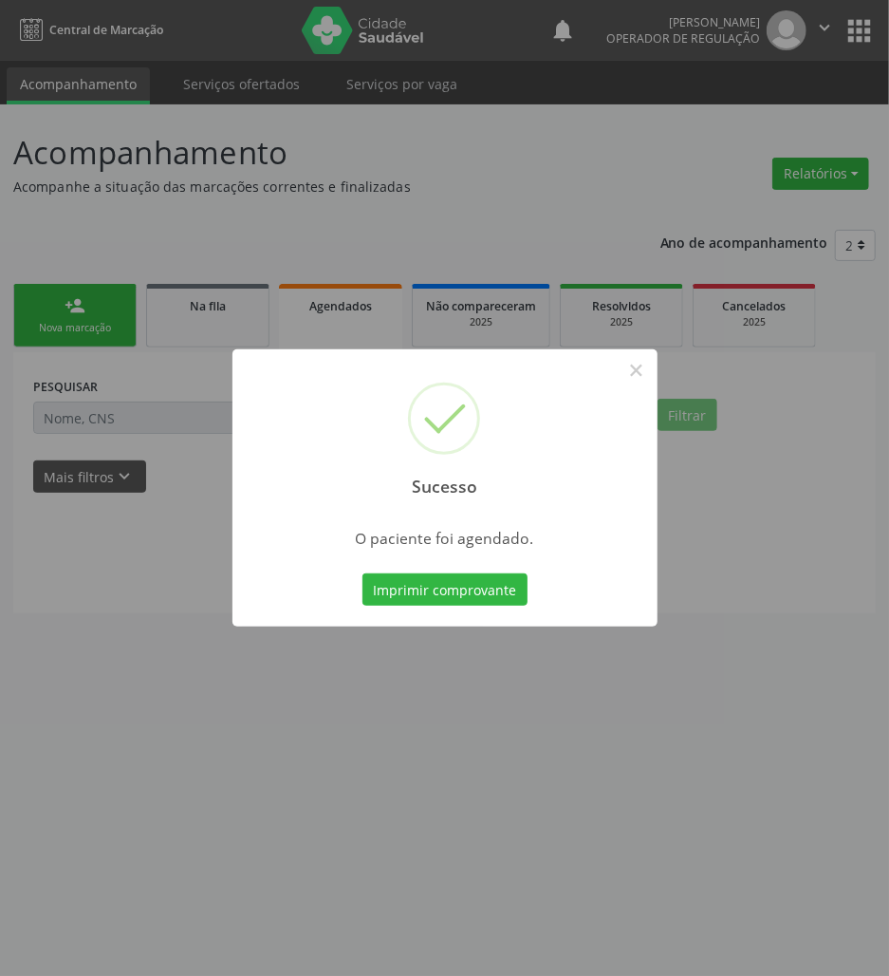
scroll to position [0, 0]
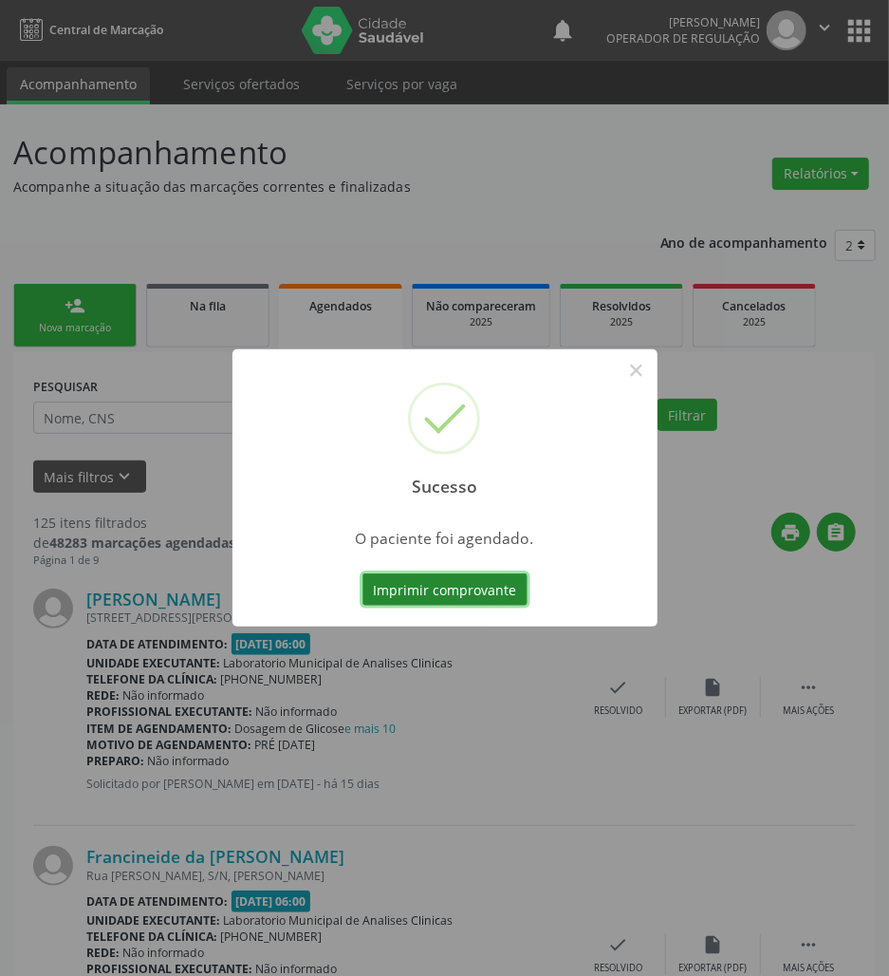
click at [475, 579] on button "Imprimir comprovante" at bounding box center [445, 589] width 165 height 32
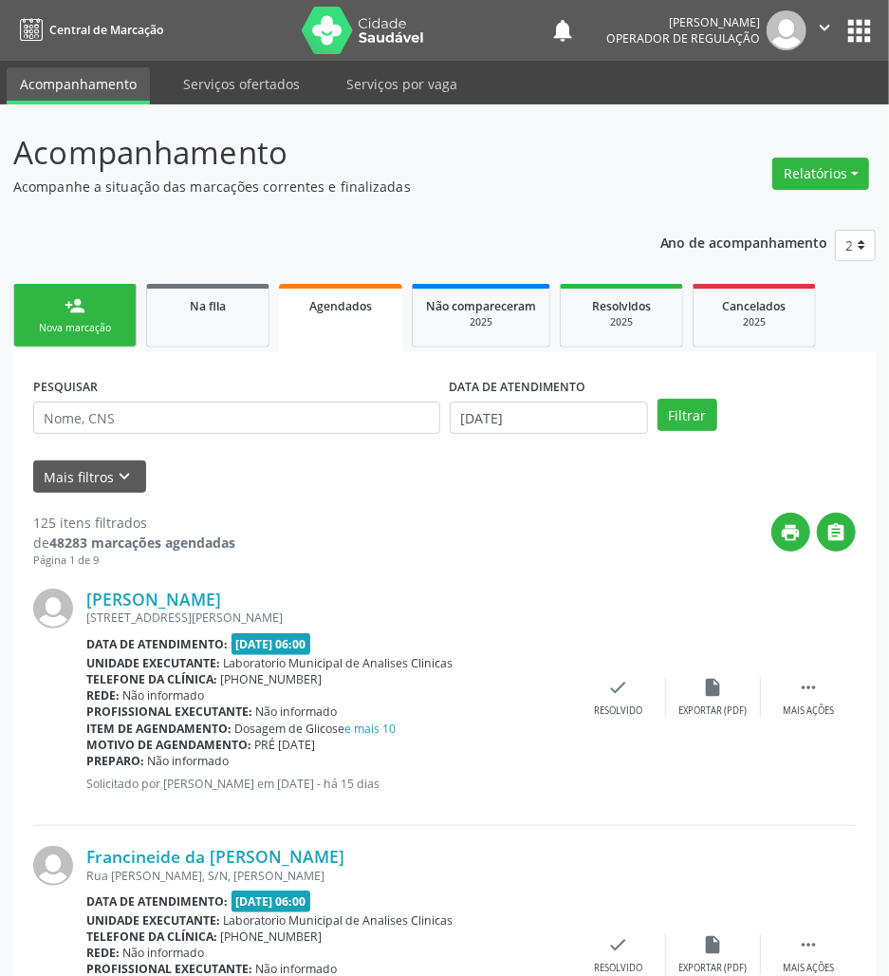
click at [850, 30] on button "apps" at bounding box center [859, 30] width 33 height 33
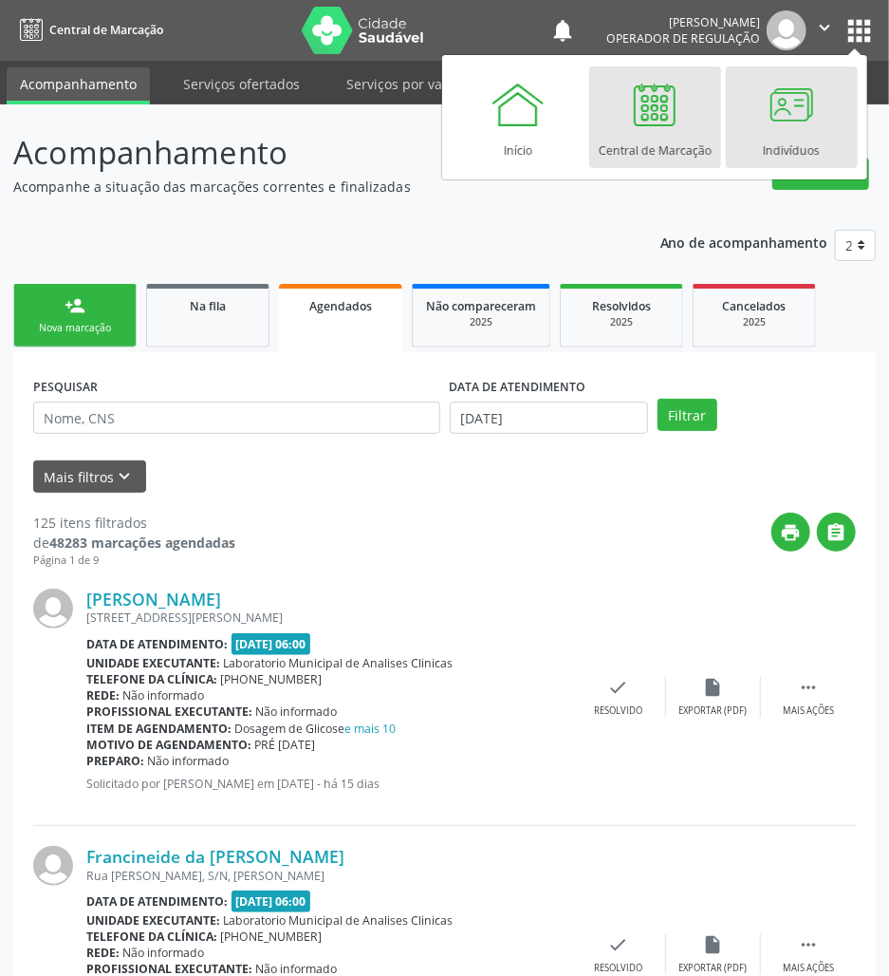
click at [802, 123] on div at bounding box center [791, 104] width 57 height 57
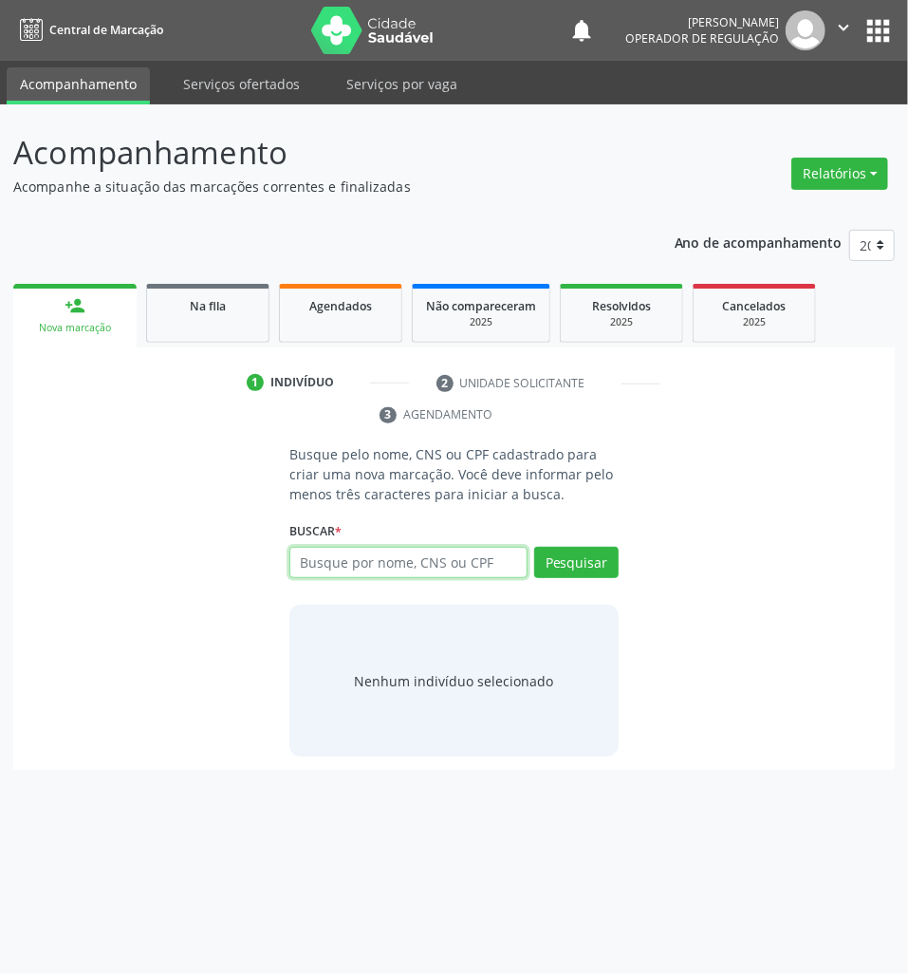
drag, startPoint x: 368, startPoint y: 574, endPoint x: 359, endPoint y: 577, distance: 9.9
click at [368, 573] on input "text" at bounding box center [408, 563] width 238 height 32
click at [382, 568] on input "text" at bounding box center [408, 563] width 238 height 32
type input "707401064910376"
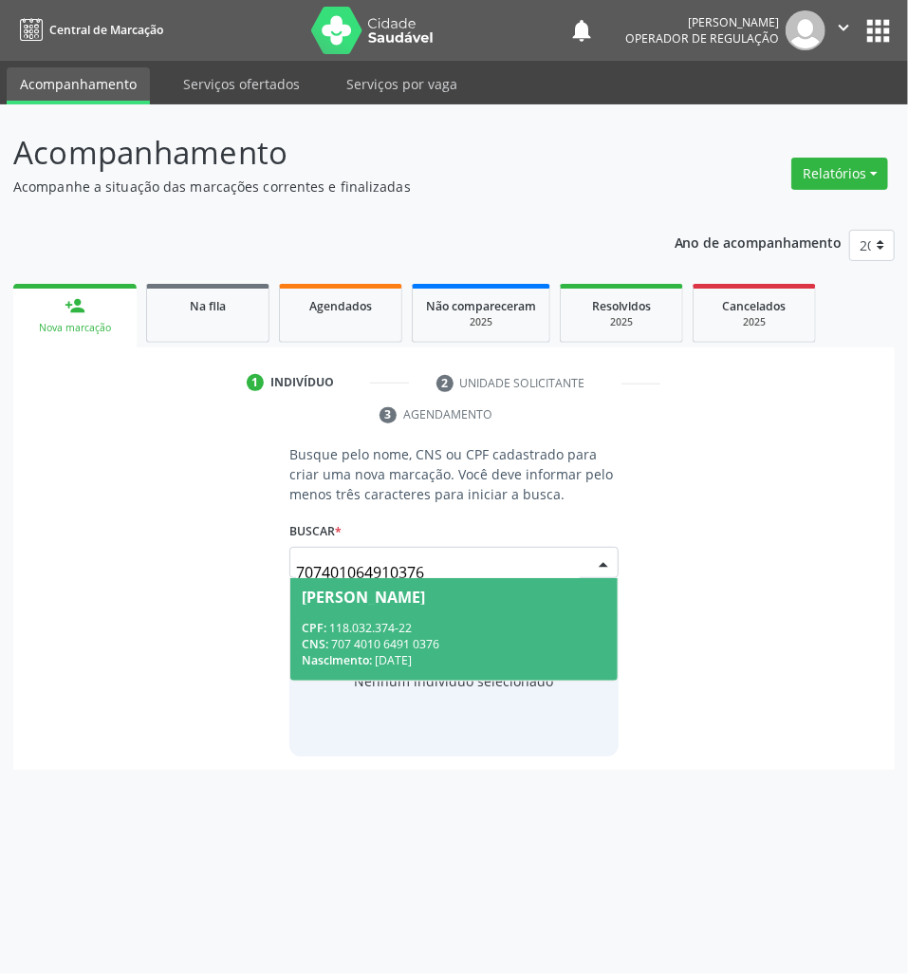
click at [441, 578] on div "707401064910376 [PERSON_NAME] CPF: 118.032.374-22 CNS: 707 4010 6491 0376 Nasci…" at bounding box center [453, 563] width 329 height 32
click at [412, 621] on div "CPF: 118.032.374-22" at bounding box center [454, 628] width 305 height 16
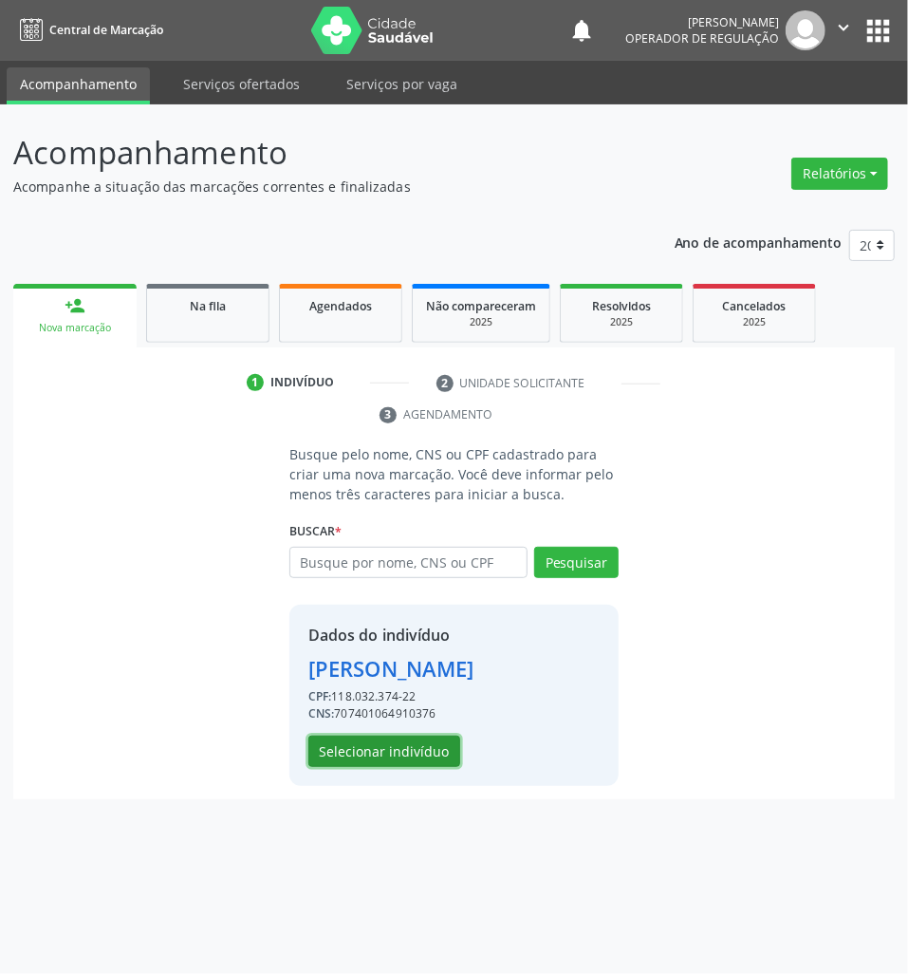
click at [344, 752] on button "Selecionar indivíduo" at bounding box center [384, 752] width 152 height 32
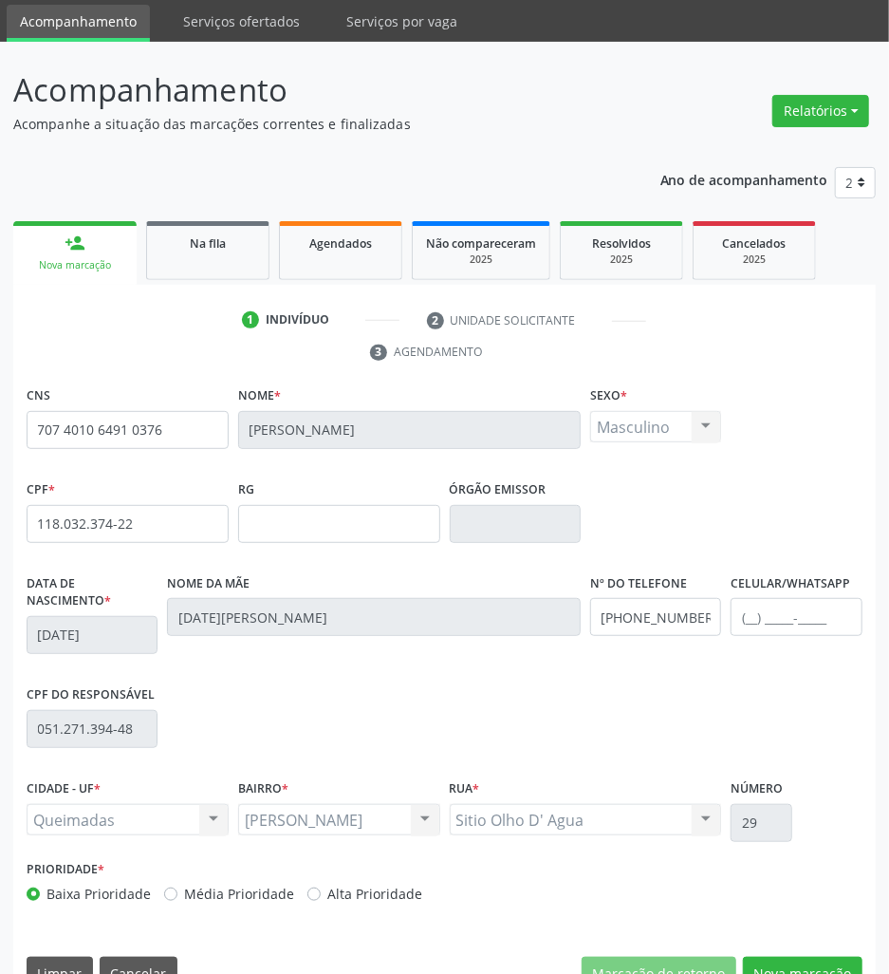
scroll to position [104, 0]
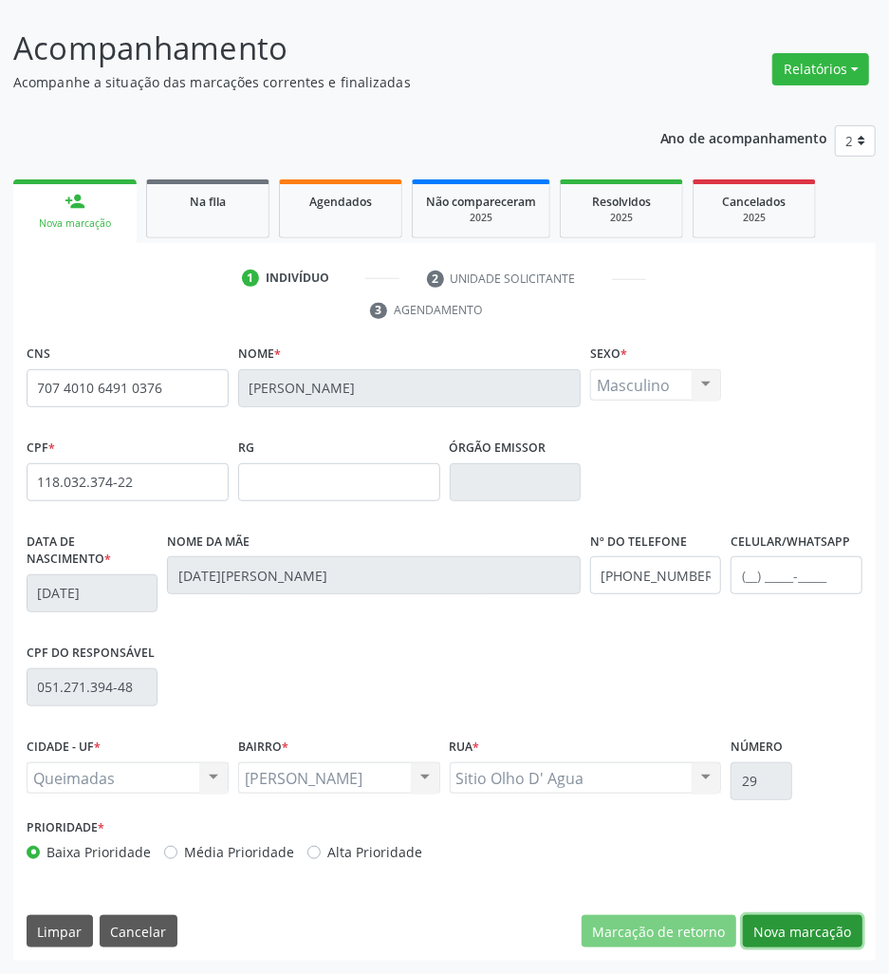
drag, startPoint x: 820, startPoint y: 927, endPoint x: 678, endPoint y: 858, distance: 158.3
click at [820, 926] on button "Nova marcação" at bounding box center [803, 931] width 120 height 32
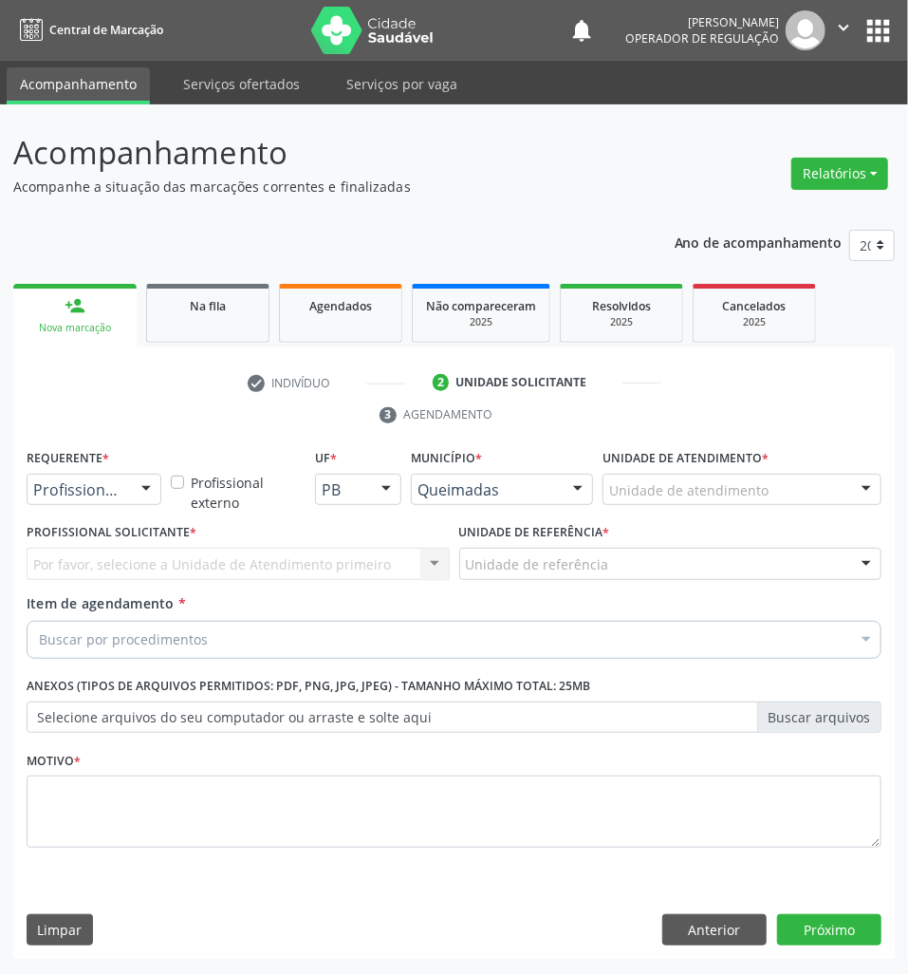
click at [81, 503] on div "Profissional de Saúde" at bounding box center [94, 490] width 135 height 32
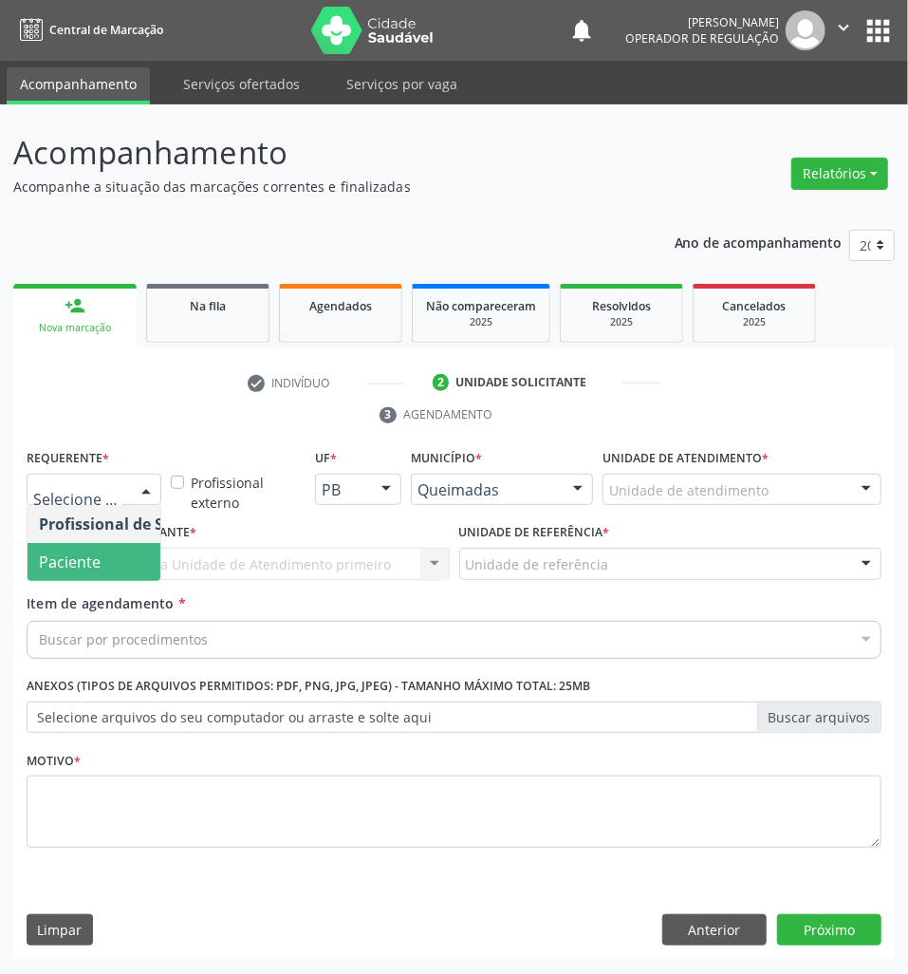
click at [84, 563] on span "Paciente" at bounding box center [70, 561] width 62 height 21
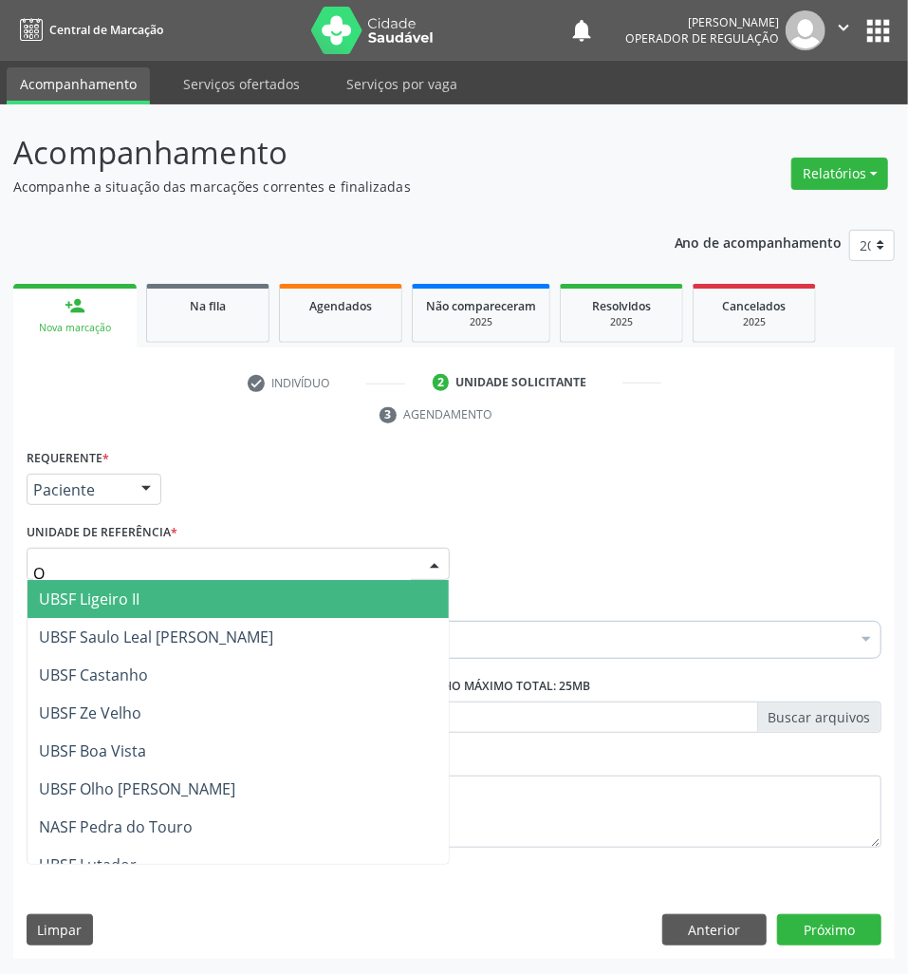
type input "OL"
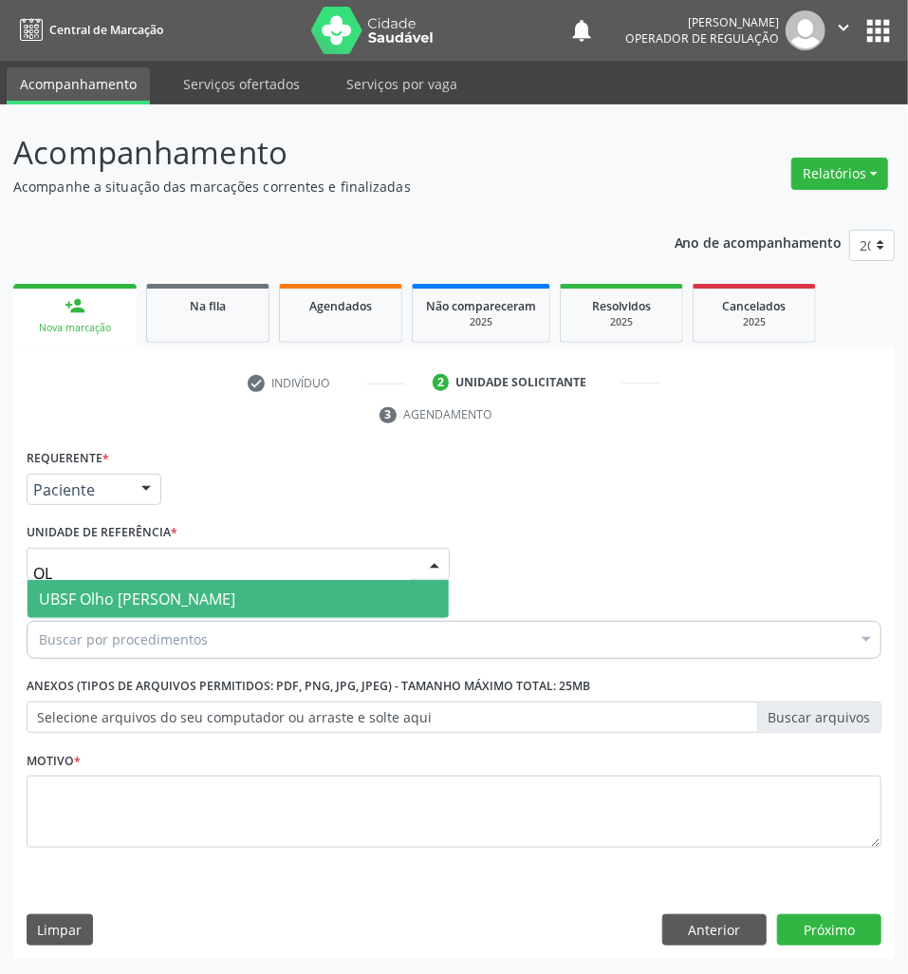
click at [168, 605] on span "UBSF Olho [PERSON_NAME]" at bounding box center [137, 598] width 196 height 21
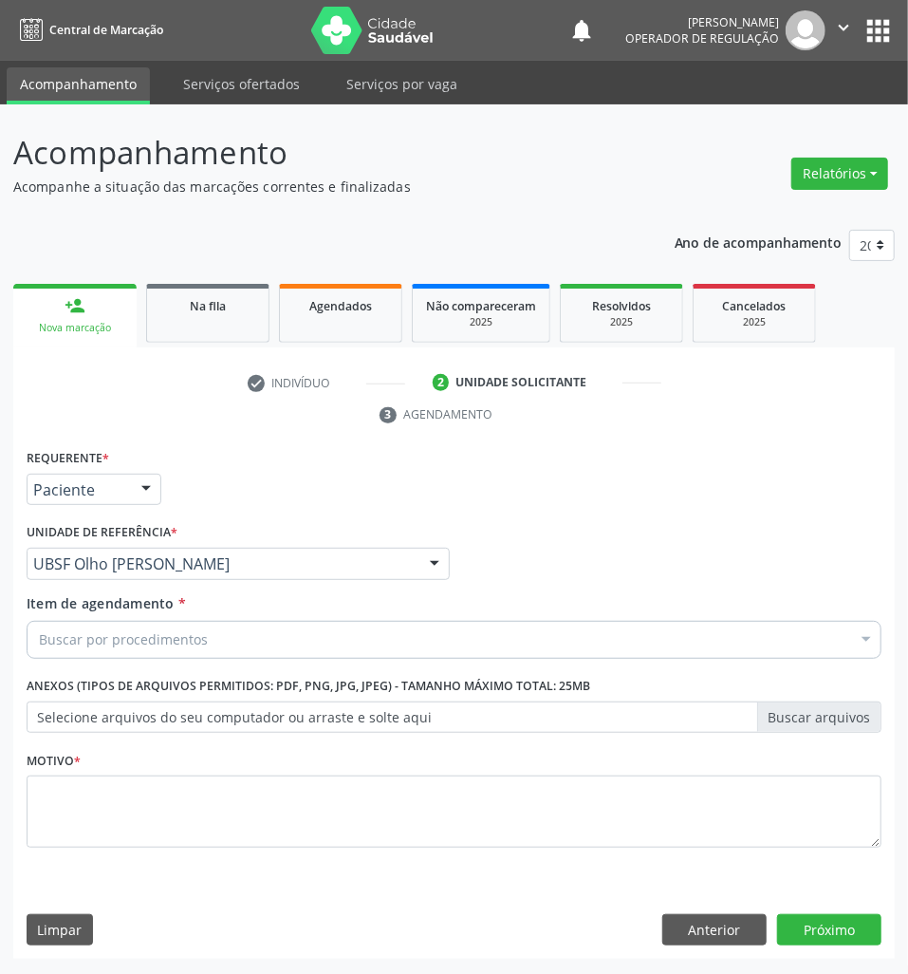
click at [214, 640] on div "Buscar por procedimentos" at bounding box center [454, 640] width 855 height 38
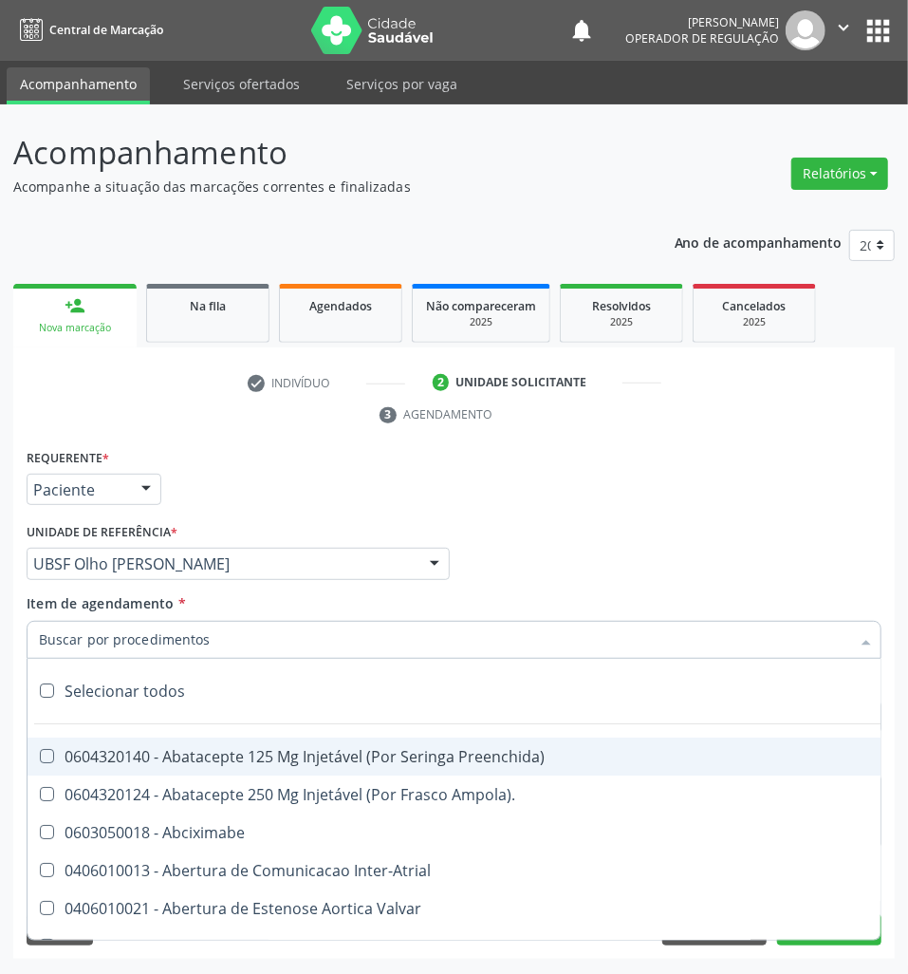
paste input "ABDOMEN TOTAL"
type input "ABDOMEN TOTAL"
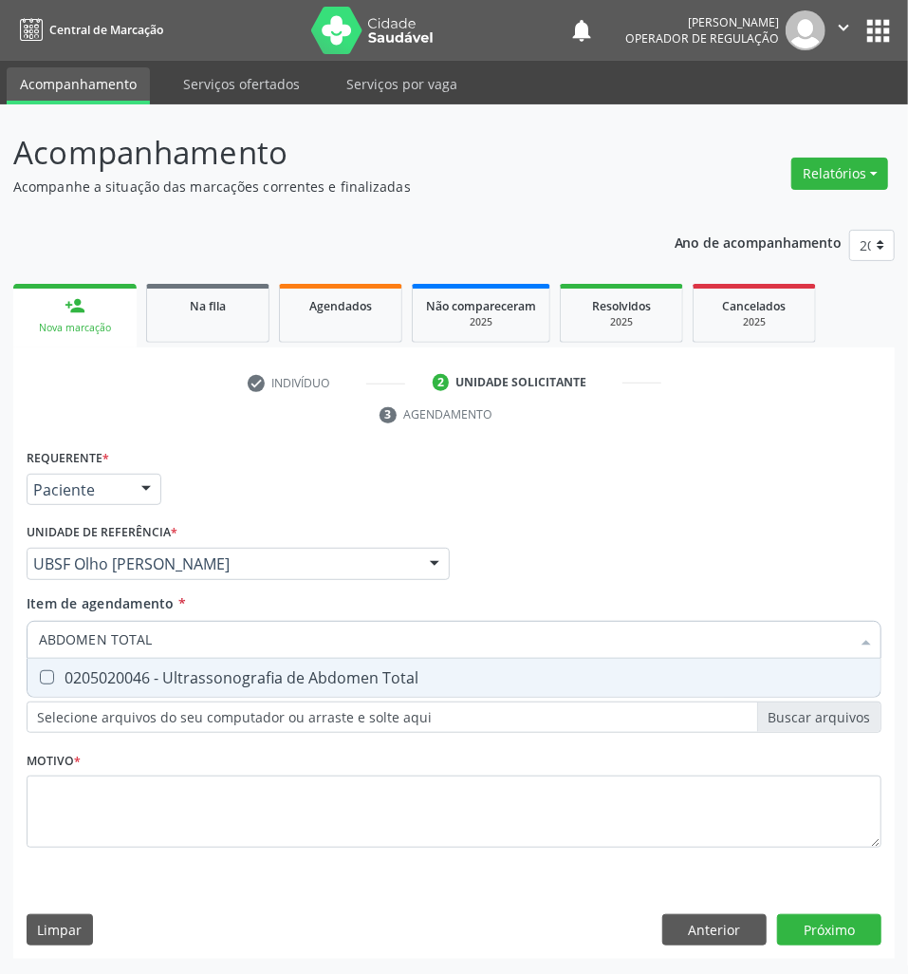
click at [159, 685] on div "0205020046 - Ultrassonografia de Abdomen Total" at bounding box center [454, 677] width 830 height 15
checkbox Total "true"
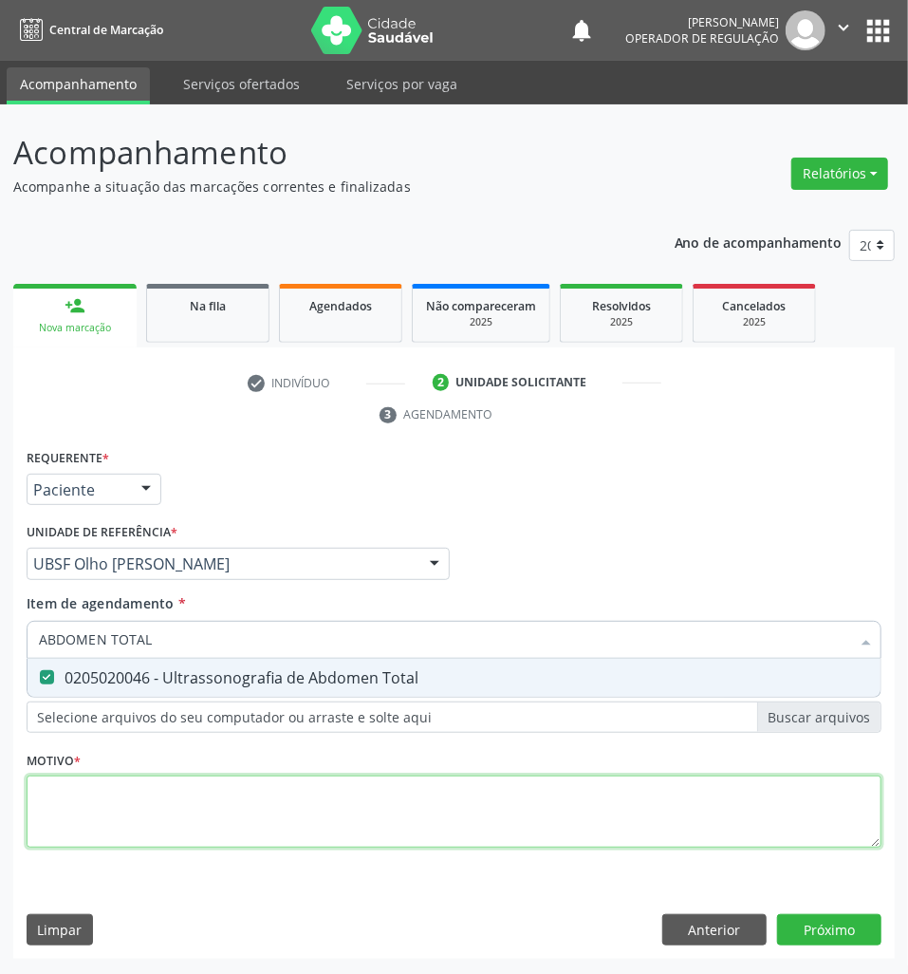
click at [134, 826] on div "Requerente * Paciente Profissional de Saúde Paciente Nenhum resultado encontrad…" at bounding box center [454, 659] width 855 height 430
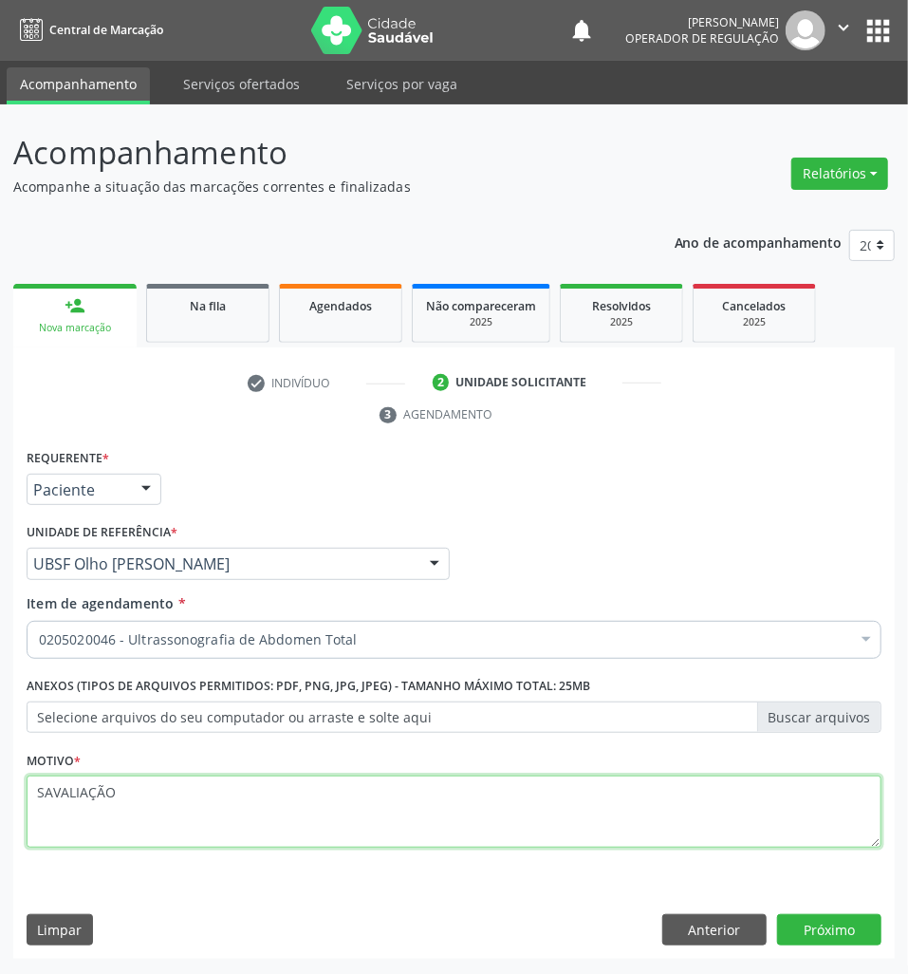
drag, startPoint x: 50, startPoint y: 805, endPoint x: 32, endPoint y: 802, distance: 18.3
click at [32, 802] on textarea "SAVALIAÇÃO" at bounding box center [454, 811] width 855 height 72
type textarea "AVALIAÇÃO"
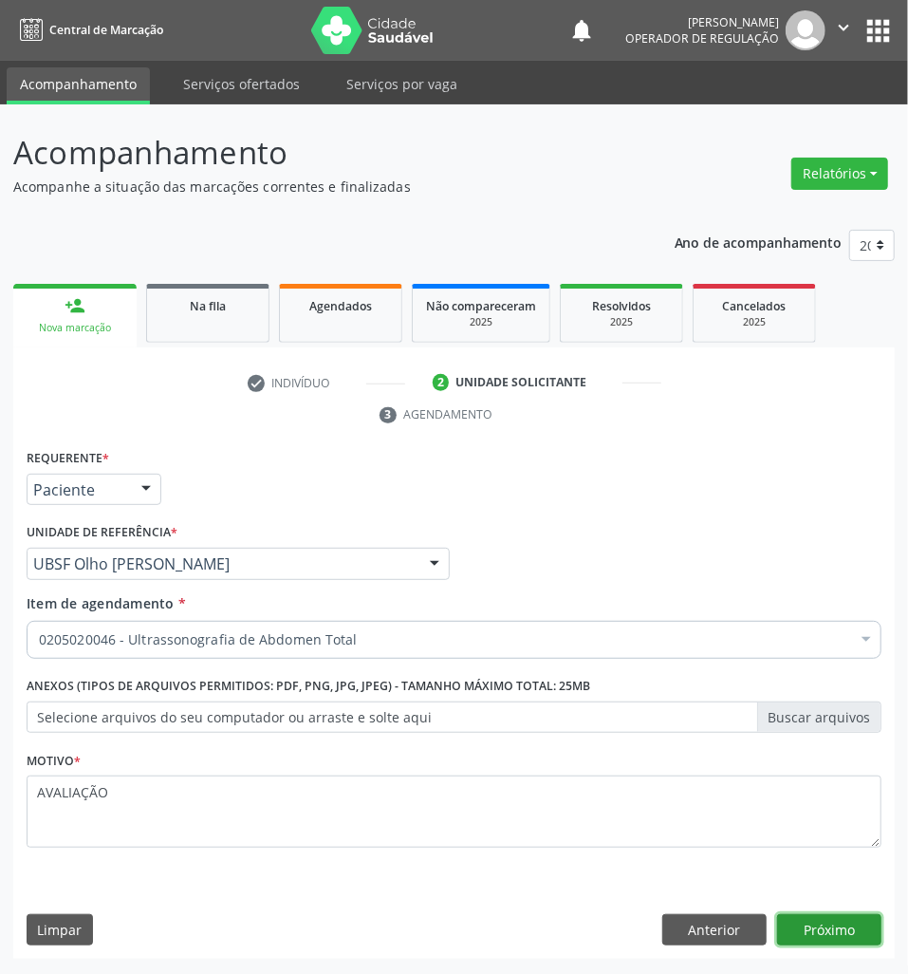
click at [805, 924] on button "Próximo" at bounding box center [829, 930] width 104 height 32
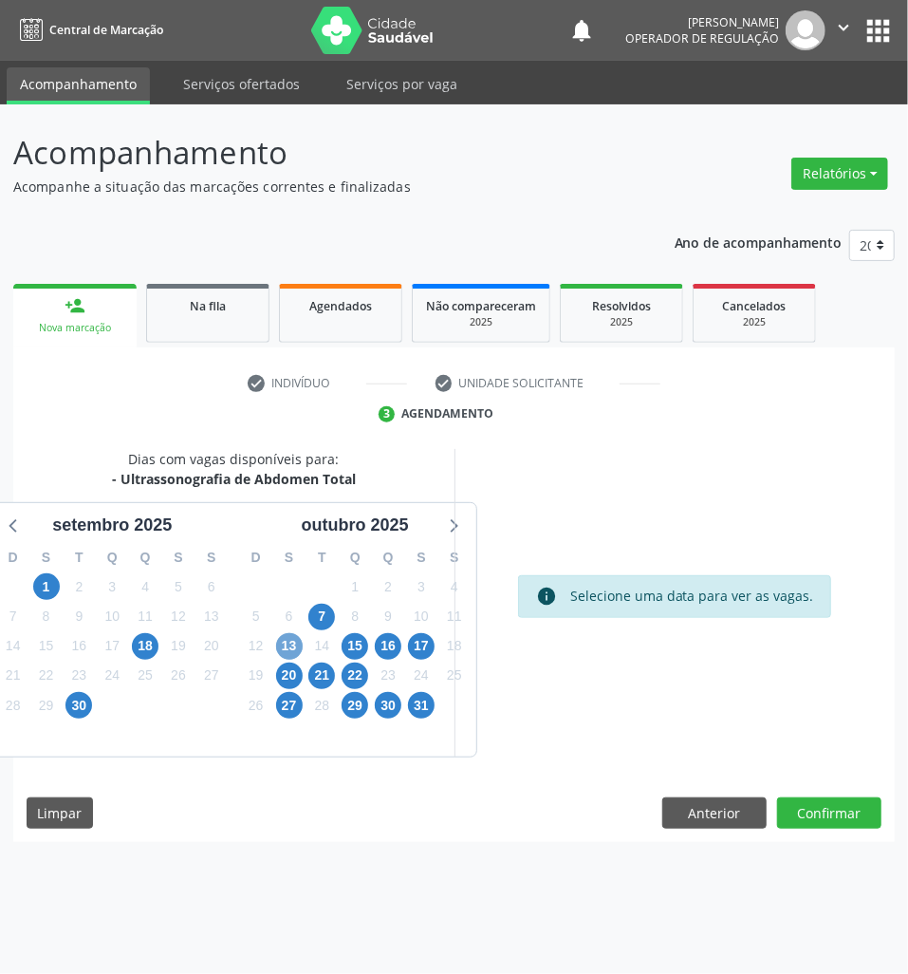
drag, startPoint x: 286, startPoint y: 647, endPoint x: 501, endPoint y: 688, distance: 219.3
click at [287, 650] on span "13" at bounding box center [289, 646] width 27 height 27
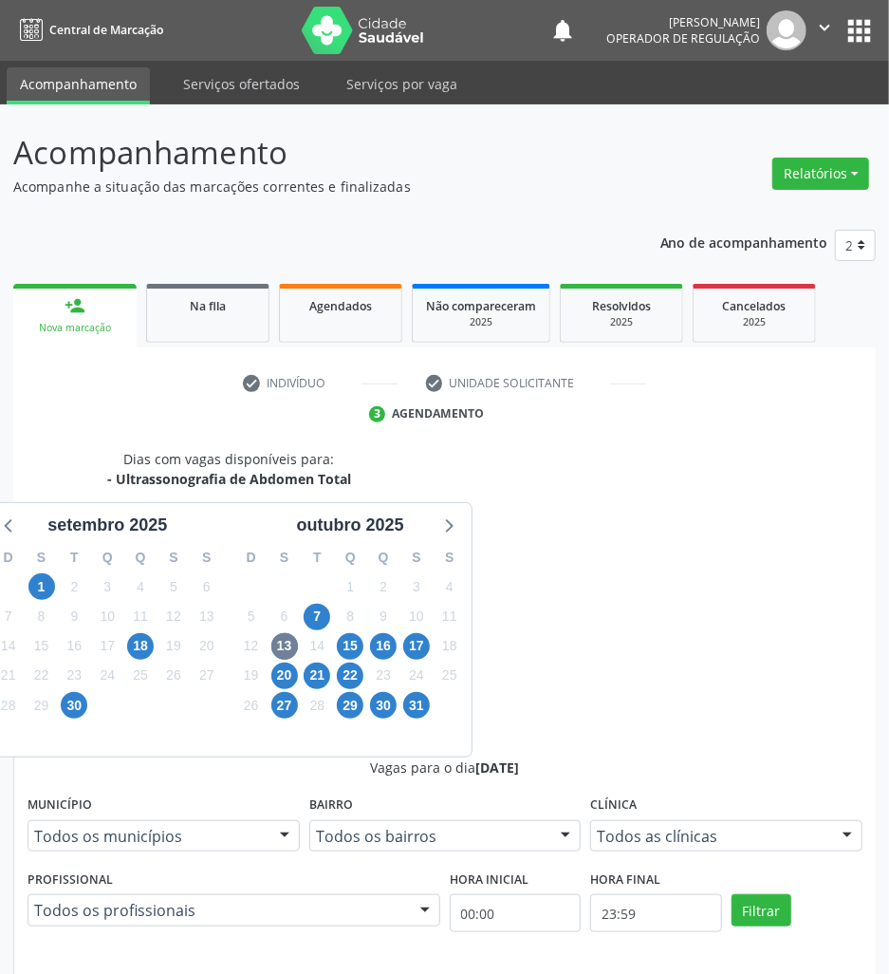
radio input "true"
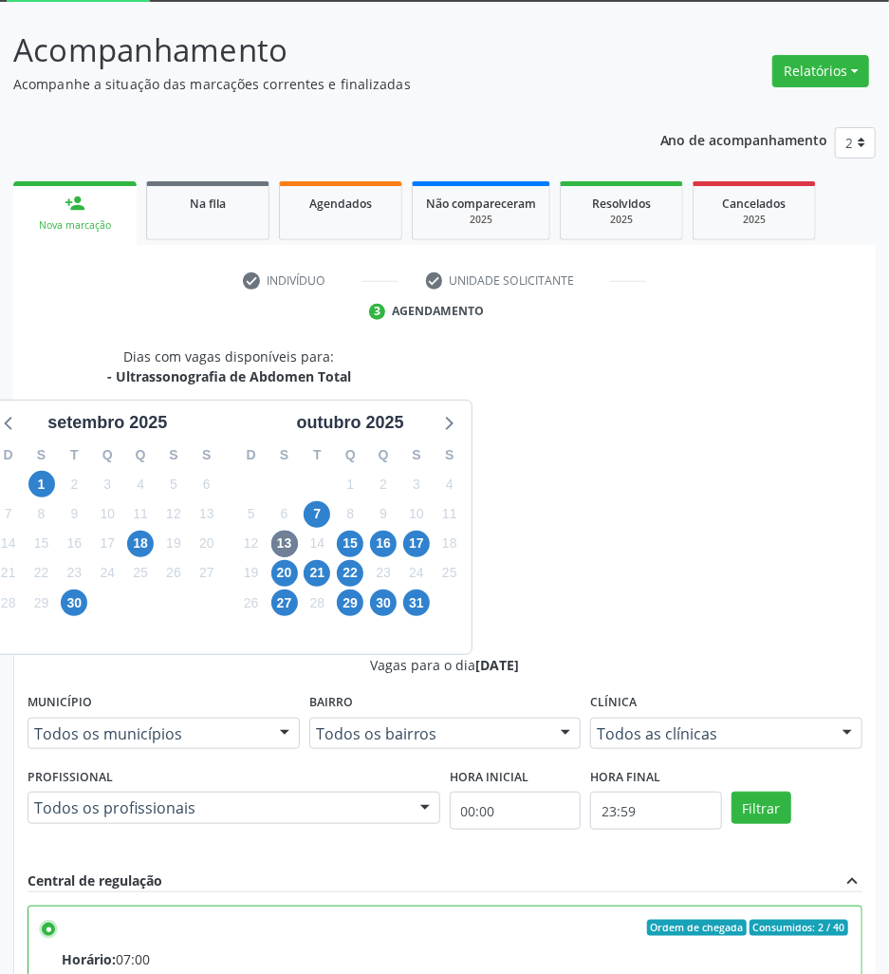
scroll to position [201, 0]
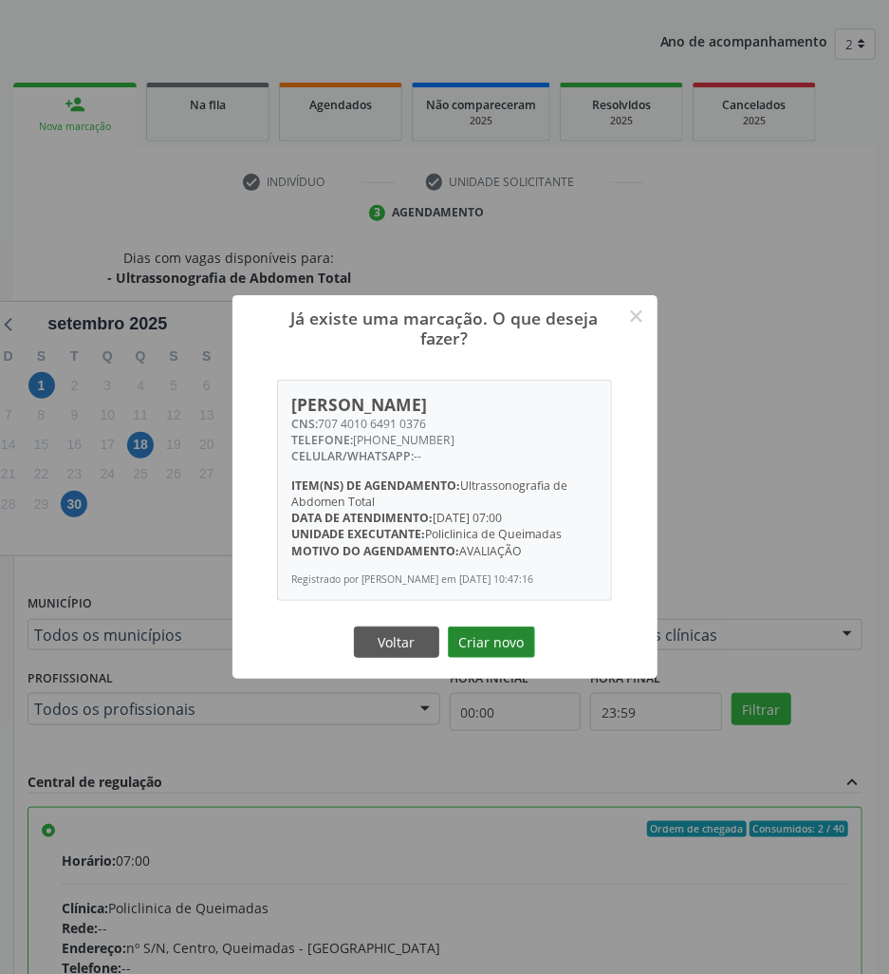
click at [492, 654] on button "Criar novo" at bounding box center [491, 642] width 87 height 32
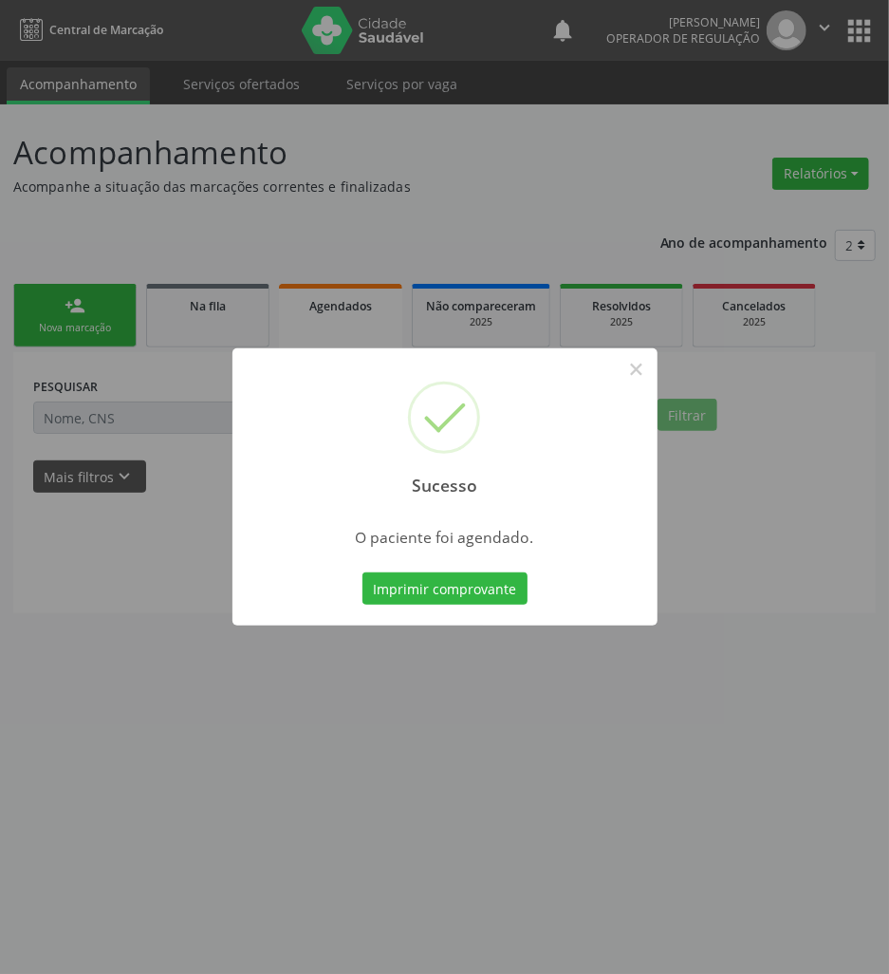
scroll to position [0, 0]
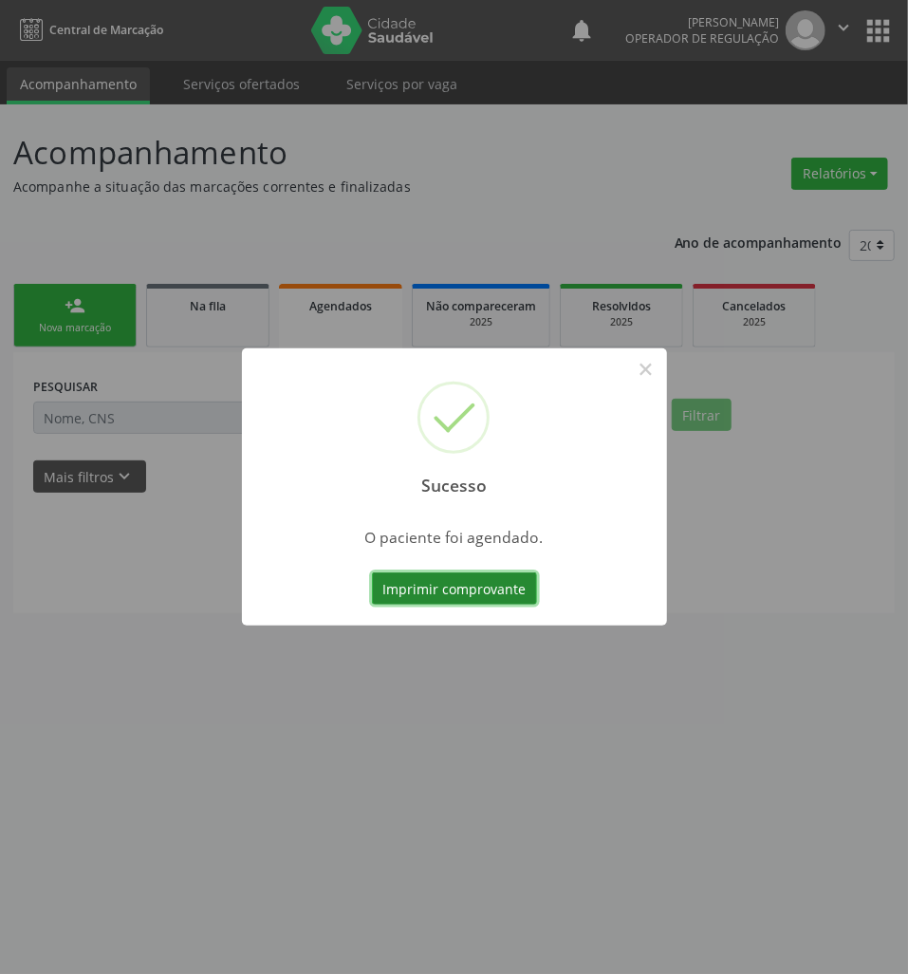
click at [510, 579] on button "Imprimir comprovante" at bounding box center [454, 588] width 165 height 32
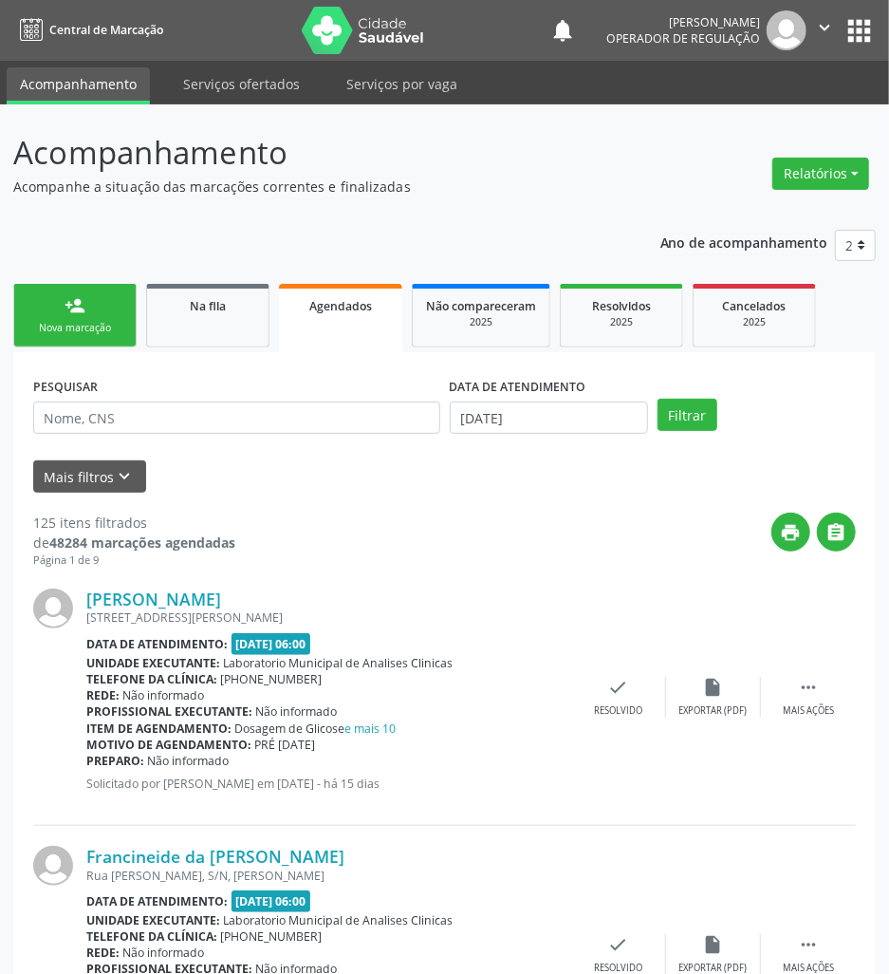
click at [863, 49] on div "notifications [PERSON_NAME] Operador de regulação  Configurações Sair apps" at bounding box center [712, 30] width 326 height 40
drag, startPoint x: 864, startPoint y: 31, endPoint x: 854, endPoint y: 46, distance: 17.1
click at [864, 32] on button "apps" at bounding box center [859, 30] width 33 height 33
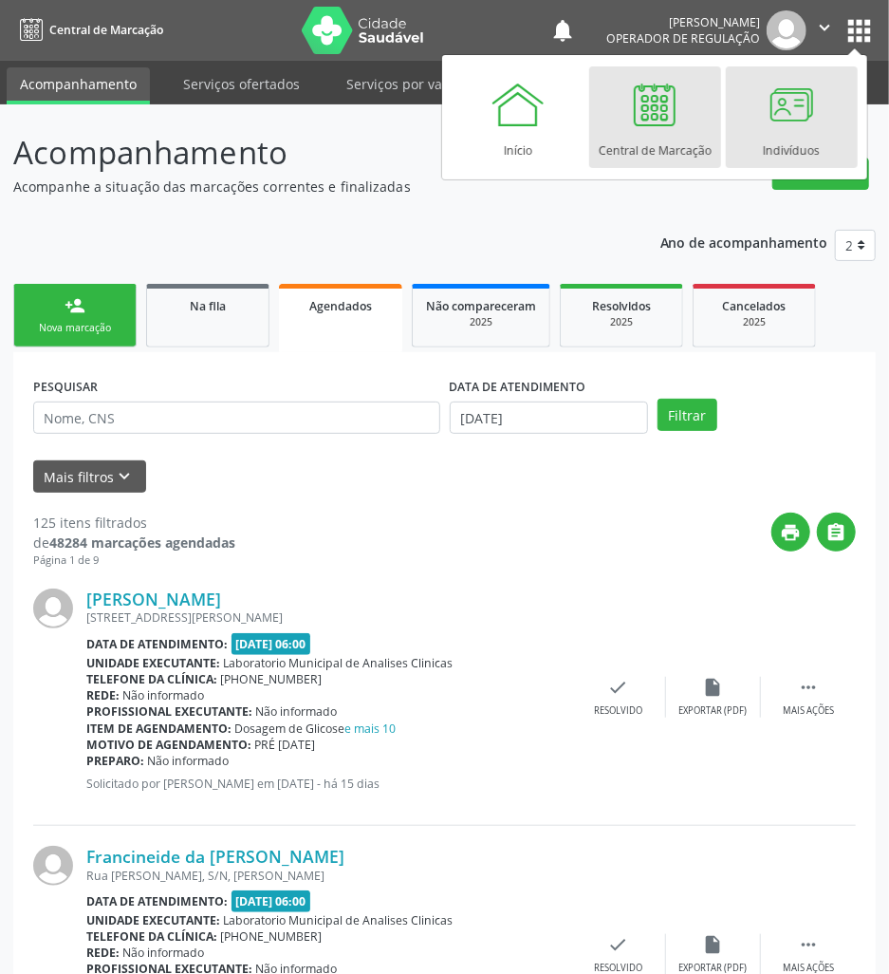
click at [797, 121] on div at bounding box center [791, 104] width 57 height 57
